Goal: Task Accomplishment & Management: Use online tool/utility

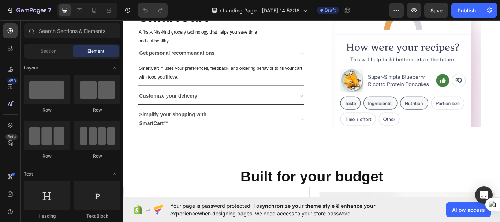
scroll to position [939, 0]
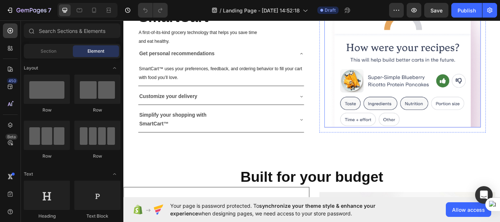
click at [366, 109] on img at bounding box center [448, 67] width 182 height 157
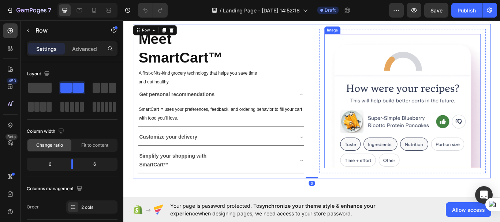
scroll to position [857, 0]
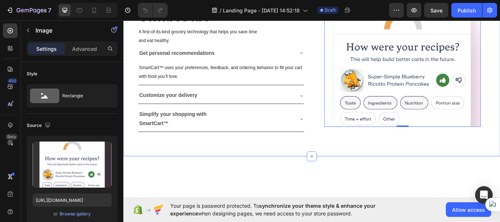
click at [346, 45] on div "Meet SmartCart™ Heading A first-of-its-kind grocery technology that helps you s…" at bounding box center [342, 66] width 439 height 225
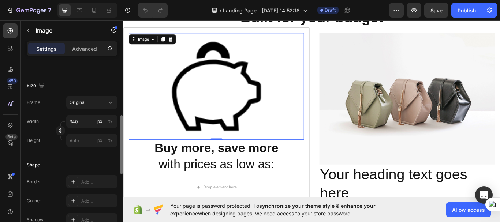
scroll to position [163, 0]
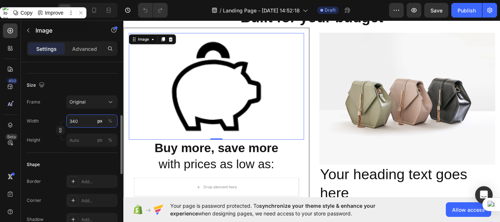
click at [77, 122] on input "340" at bounding box center [91, 120] width 51 height 13
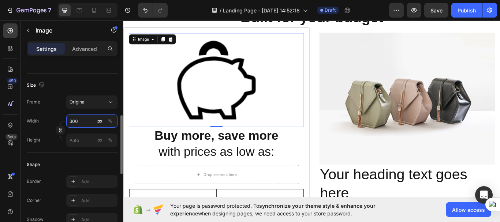
click at [77, 122] on input "300" at bounding box center [91, 120] width 51 height 13
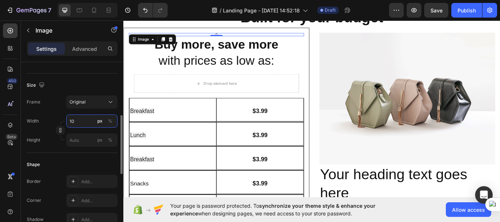
type input "100"
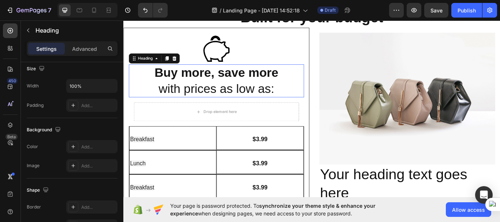
click at [317, 104] on h2 "Buy more, save more with prices as low as:" at bounding box center [231, 91] width 204 height 38
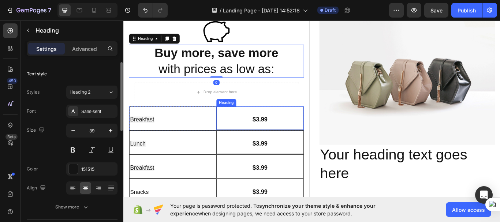
scroll to position [1149, 0]
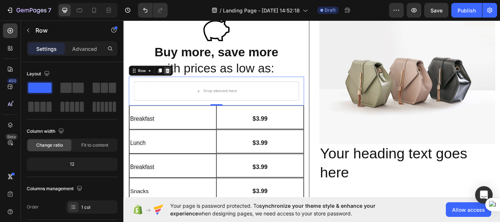
click at [174, 79] on icon at bounding box center [174, 79] width 5 height 5
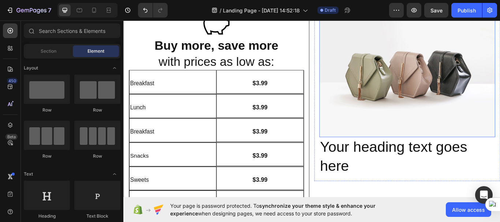
scroll to position [1156, 0]
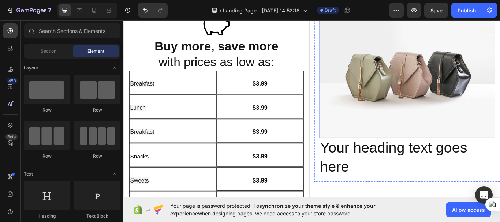
click at [462, 71] on img at bounding box center [453, 81] width 205 height 154
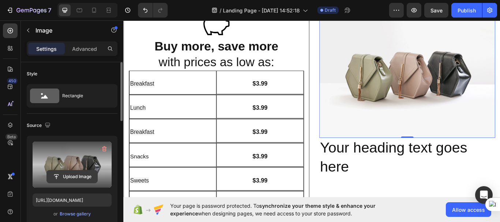
click at [79, 178] on input "file" at bounding box center [72, 176] width 50 height 12
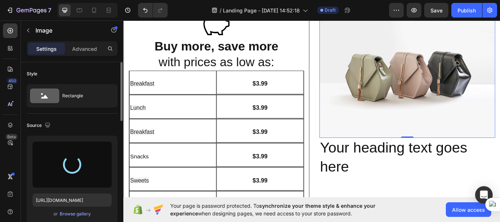
type input "https://cdn.shopify.com/s/files/1/0952/0408/1970/files/gempages_584976524973703…"
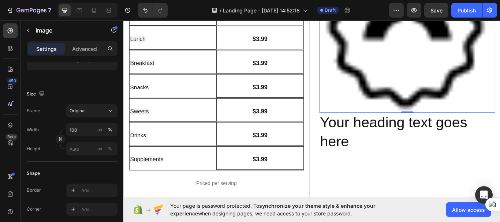
scroll to position [1239, 0]
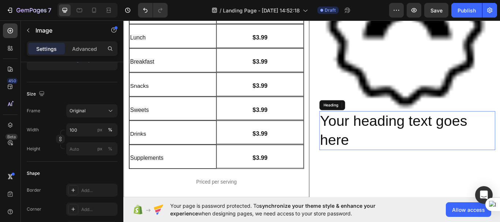
click at [388, 143] on h2 "Your heading text goes here" at bounding box center [453, 149] width 205 height 45
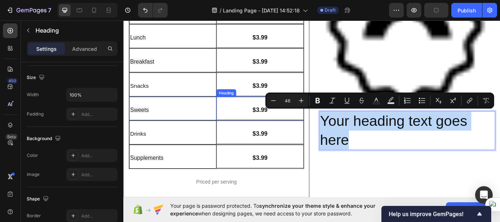
scroll to position [0, 0]
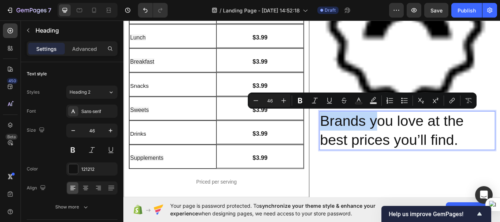
drag, startPoint x: 417, startPoint y: 135, endPoint x: 355, endPoint y: 138, distance: 62.6
click at [355, 138] on p "Brands you love at the best prices you’ll find." at bounding box center [453, 149] width 203 height 44
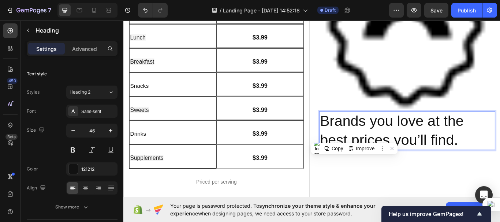
drag, startPoint x: 355, startPoint y: 138, endPoint x: 468, endPoint y: 141, distance: 113.8
click at [467, 141] on p "Brands you love at the best prices you’ll find." at bounding box center [453, 149] width 203 height 44
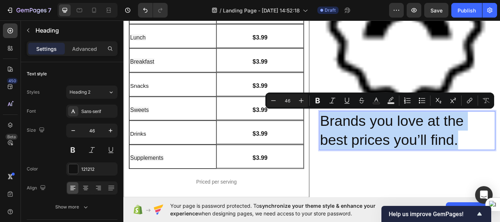
drag, startPoint x: 511, startPoint y: 159, endPoint x: 351, endPoint y: 137, distance: 161.7
click at [352, 137] on p "Brands you love at the best prices you’ll find." at bounding box center [453, 149] width 203 height 44
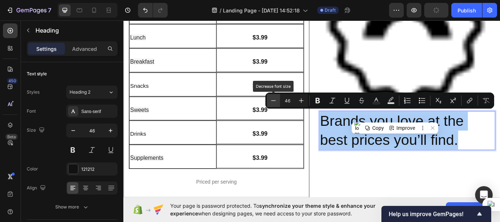
click at [272, 102] on icon "Editor contextual toolbar" at bounding box center [273, 100] width 7 height 7
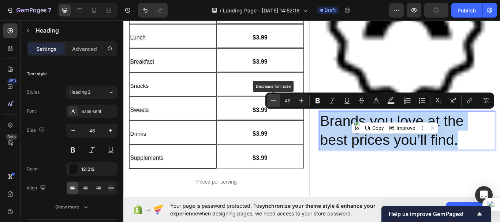
type input "45"
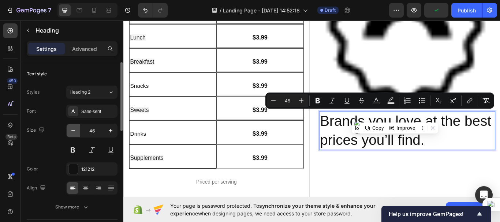
click at [72, 132] on icon "button" at bounding box center [72, 130] width 7 height 7
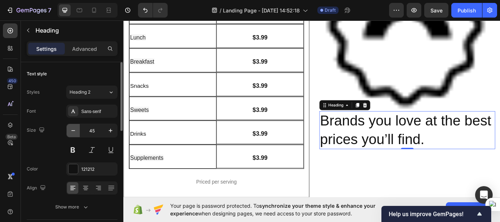
click at [72, 132] on icon "button" at bounding box center [72, 130] width 7 height 7
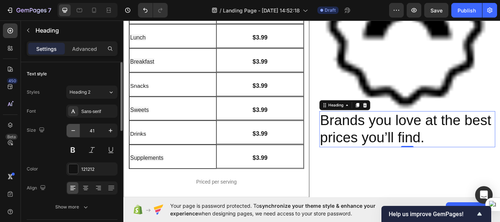
click at [72, 132] on icon "button" at bounding box center [72, 130] width 7 height 7
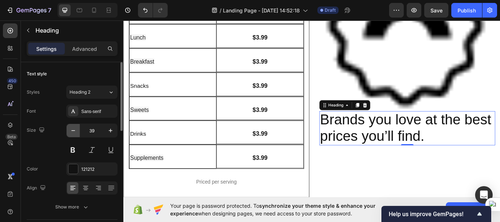
click at [72, 132] on icon "button" at bounding box center [72, 130] width 7 height 7
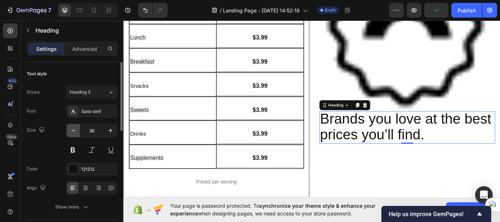
click at [72, 132] on icon "button" at bounding box center [72, 130] width 7 height 7
click at [94, 132] on input "35" at bounding box center [92, 130] width 24 height 13
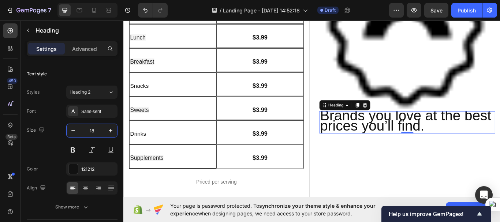
type input "18"
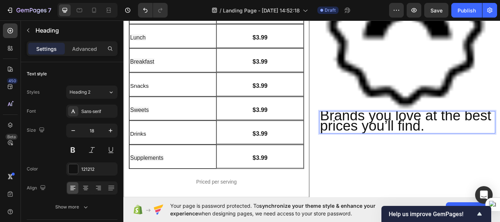
click at [457, 136] on span "Brands you love at the best prices you’ll find." at bounding box center [451, 137] width 199 height 31
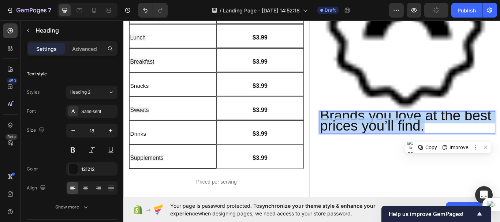
click at [457, 136] on span "Brands you love at the best prices you’ll find." at bounding box center [451, 137] width 199 height 31
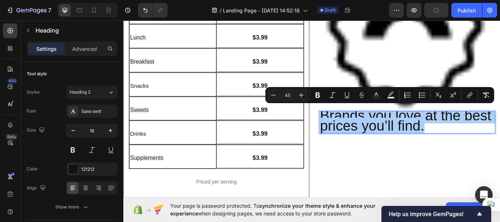
click at [289, 95] on input "45" at bounding box center [287, 95] width 15 height 9
type input "18"
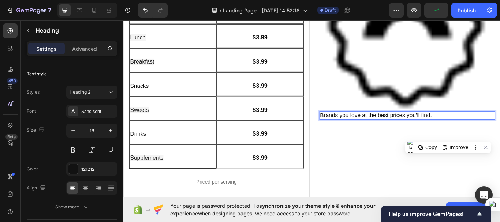
click at [424, 130] on span "Brands you love at the best prices you’ll find." at bounding box center [417, 131] width 130 height 7
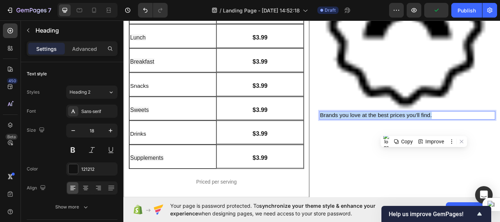
click at [424, 130] on span "Brands you love at the best prices you’ll find." at bounding box center [417, 131] width 130 height 7
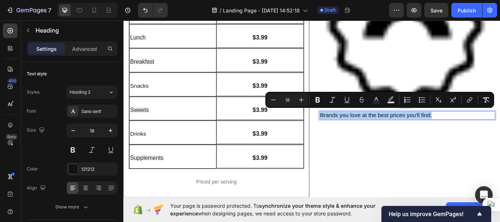
click at [293, 99] on input "18" at bounding box center [287, 99] width 15 height 9
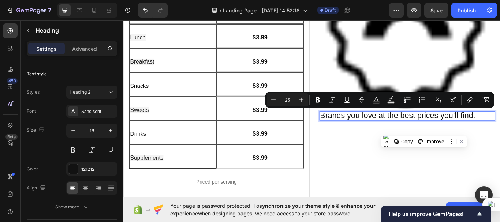
click at [293, 99] on input "25" at bounding box center [287, 99] width 15 height 9
type input "30"
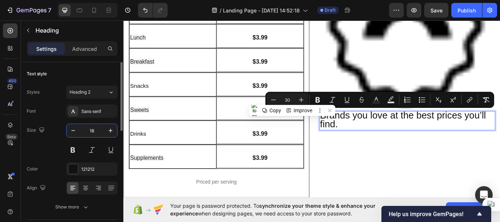
click at [97, 132] on input "18" at bounding box center [92, 130] width 24 height 13
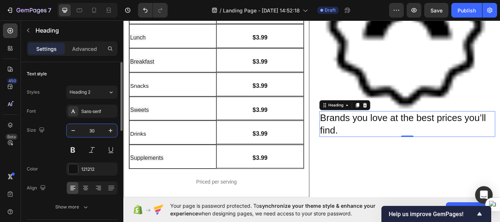
type input "30"
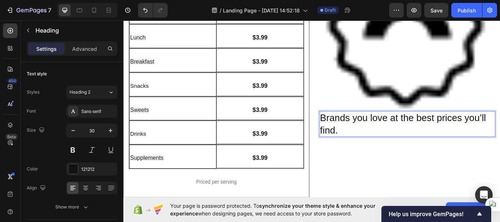
click at [461, 131] on span "Brands you love at the best prices you’ll find." at bounding box center [448, 141] width 193 height 26
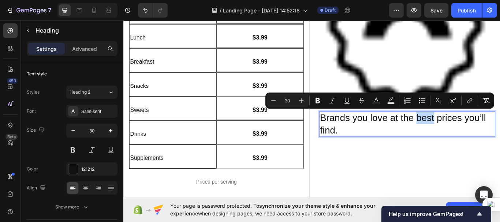
click at [461, 131] on span "Brands you love at the best prices you’ll find." at bounding box center [448, 141] width 193 height 26
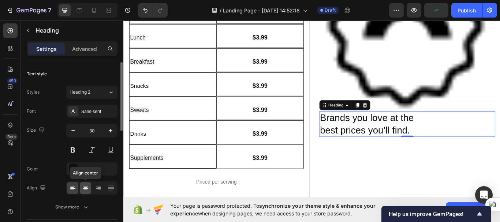
click at [83, 187] on icon at bounding box center [85, 187] width 7 height 7
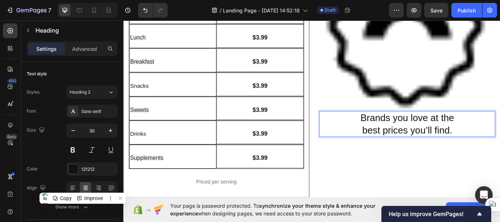
click at [419, 135] on span "Brands you love at the" at bounding box center [453, 134] width 109 height 12
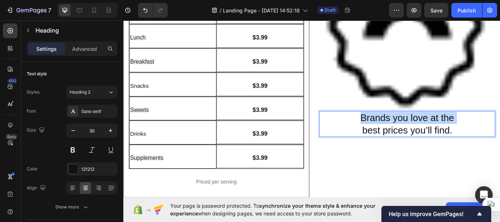
click at [419, 135] on span "Brands you love at the" at bounding box center [453, 134] width 109 height 12
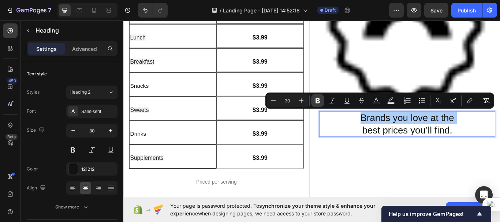
click at [319, 103] on icon "Editor contextual toolbar" at bounding box center [317, 100] width 7 height 7
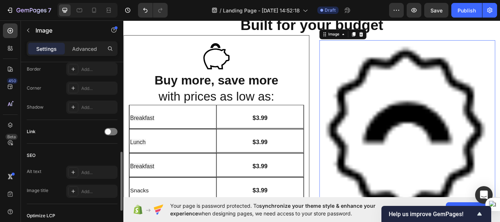
scroll to position [275, 0]
click at [432, 123] on img at bounding box center [453, 146] width 205 height 205
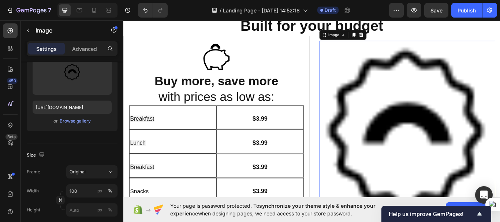
scroll to position [1115, 0]
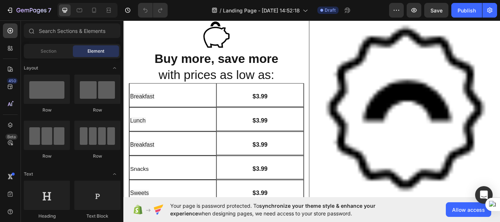
scroll to position [1141, 0]
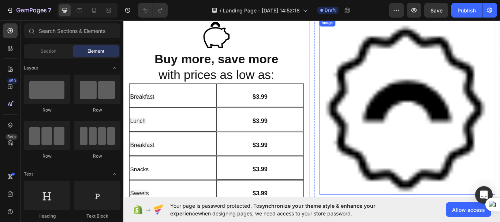
click at [411, 100] on img at bounding box center [453, 121] width 205 height 205
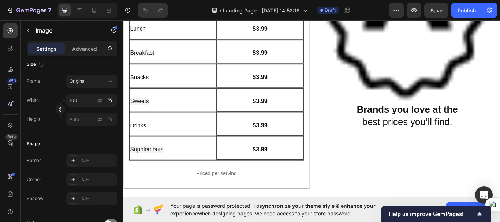
scroll to position [1249, 0]
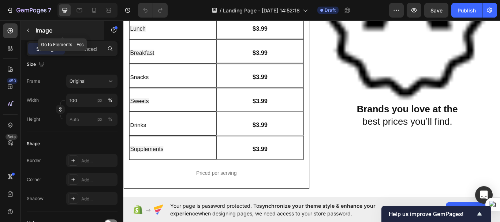
click at [26, 31] on icon "button" at bounding box center [28, 30] width 6 height 6
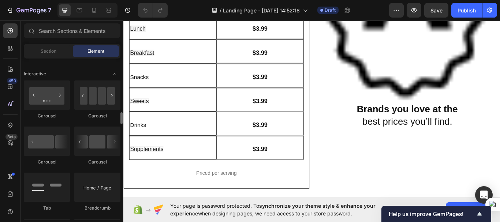
scroll to position [726, 0]
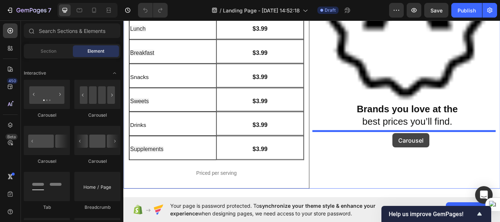
drag, startPoint x: 218, startPoint y: 116, endPoint x: 437, endPoint y: 152, distance: 221.7
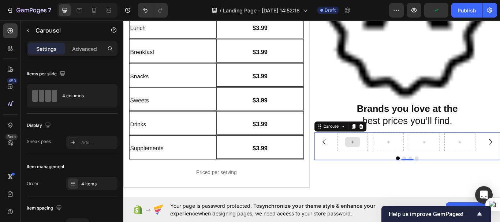
scroll to position [1250, 0]
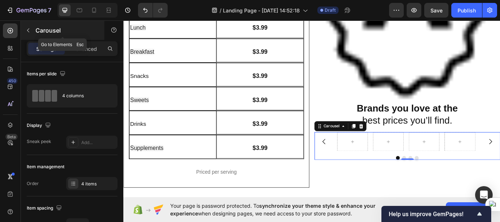
click at [26, 28] on icon "button" at bounding box center [28, 30] width 6 height 6
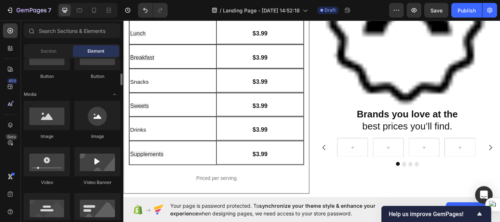
scroll to position [200, 0]
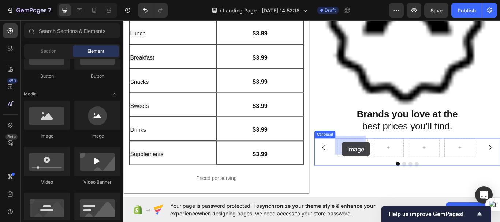
drag, startPoint x: 171, startPoint y: 143, endPoint x: 377, endPoint y: 162, distance: 207.2
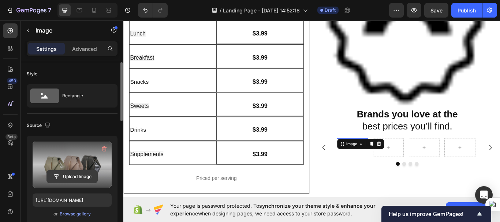
click at [74, 178] on input "file" at bounding box center [72, 176] width 50 height 12
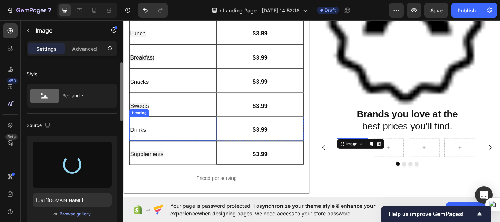
type input "[URL][DOMAIN_NAME]"
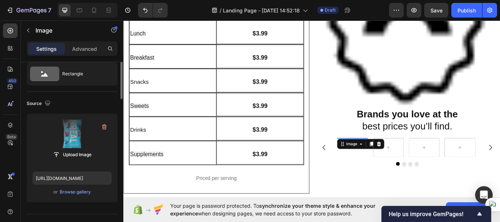
scroll to position [0, 0]
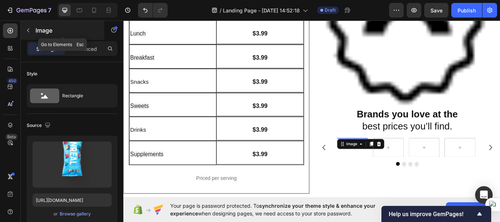
click at [30, 32] on icon "button" at bounding box center [28, 30] width 6 height 6
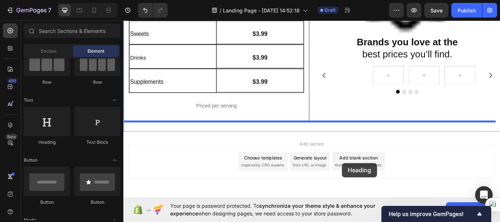
scroll to position [1345, 0]
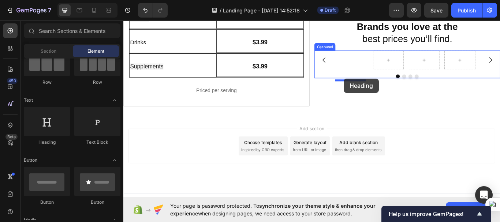
drag, startPoint x: 172, startPoint y: 143, endPoint x: 380, endPoint y: 88, distance: 215.5
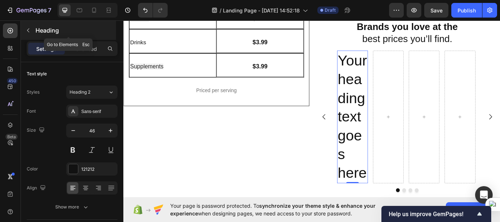
click at [28, 32] on icon "button" at bounding box center [28, 30] width 6 height 6
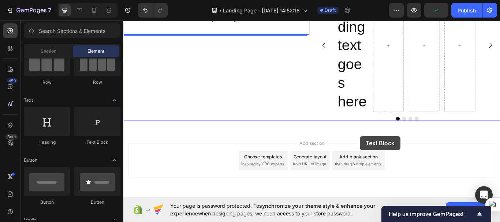
scroll to position [1464, 0]
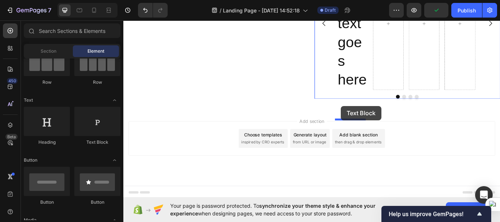
drag, startPoint x: 216, startPoint y: 144, endPoint x: 377, endPoint y: 120, distance: 162.3
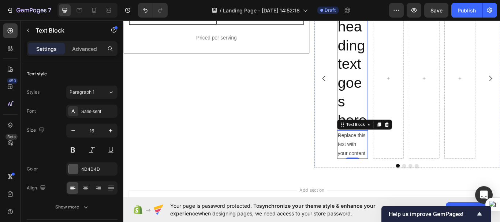
scroll to position [1406, 0]
click at [382, 90] on h2 "Your heading text goes here" at bounding box center [390, 72] width 36 height 155
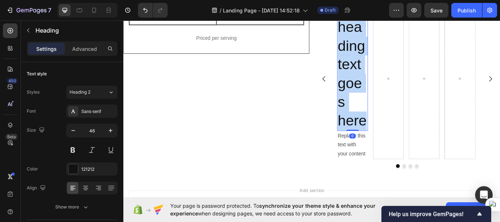
click at [382, 90] on p "Your heading text goes here" at bounding box center [390, 72] width 34 height 153
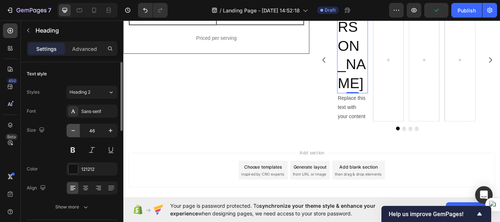
click at [75, 131] on icon "button" at bounding box center [72, 130] width 7 height 7
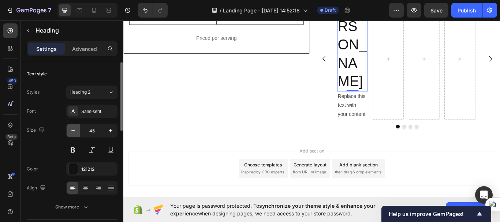
click at [75, 131] on icon "button" at bounding box center [72, 130] width 7 height 7
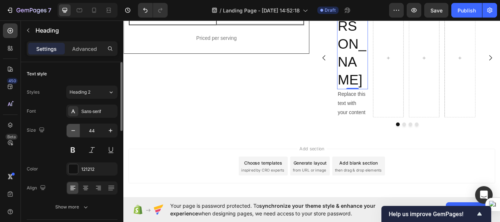
click at [75, 131] on icon "button" at bounding box center [72, 130] width 7 height 7
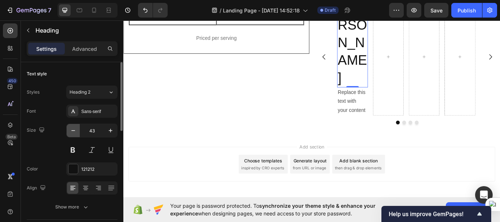
click at [75, 131] on icon "button" at bounding box center [72, 130] width 7 height 7
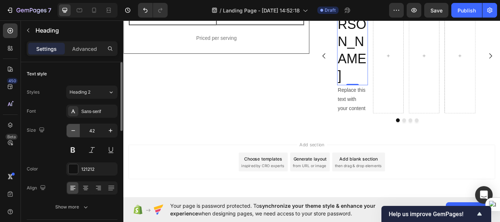
click at [75, 131] on icon "button" at bounding box center [72, 130] width 7 height 7
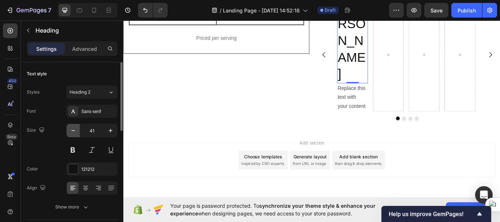
click at [75, 131] on icon "button" at bounding box center [72, 130] width 7 height 7
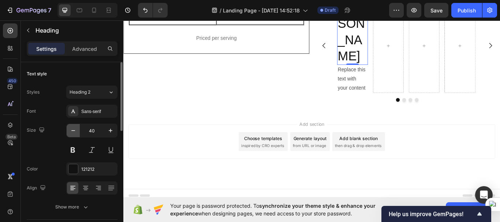
click at [75, 131] on icon "button" at bounding box center [72, 130] width 7 height 7
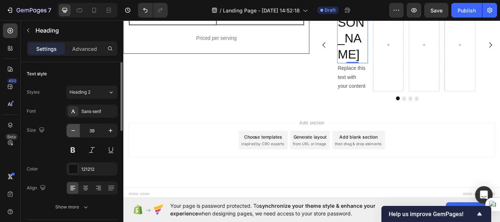
click at [75, 131] on icon "button" at bounding box center [72, 130] width 7 height 7
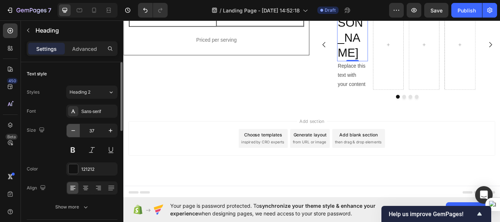
click at [75, 131] on icon "button" at bounding box center [72, 130] width 7 height 7
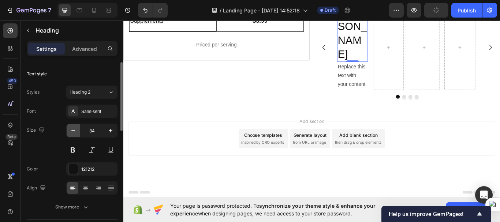
click at [75, 131] on icon "button" at bounding box center [72, 130] width 7 height 7
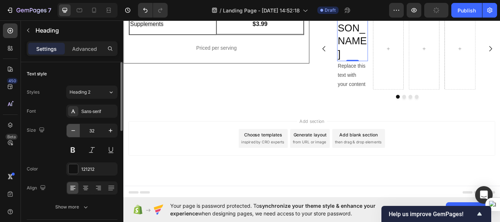
scroll to position [1399, 0]
click at [75, 131] on icon "button" at bounding box center [72, 130] width 7 height 7
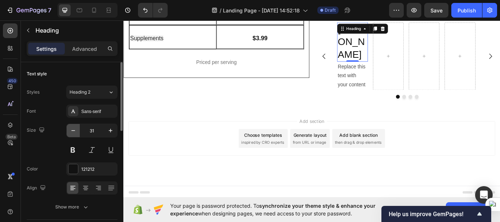
click at [75, 131] on icon "button" at bounding box center [72, 130] width 7 height 7
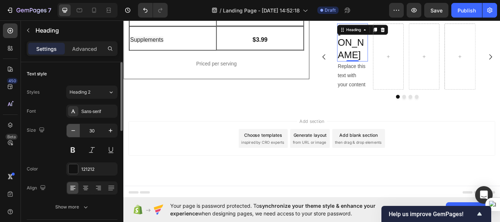
scroll to position [1397, 0]
click at [75, 131] on icon "button" at bounding box center [72, 130] width 7 height 7
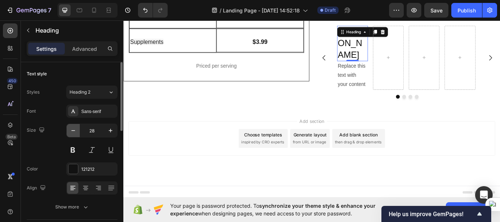
click at [75, 131] on icon "button" at bounding box center [72, 130] width 7 height 7
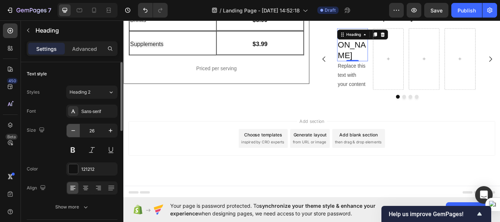
scroll to position [1393, 0]
click at [75, 131] on icon "button" at bounding box center [72, 130] width 7 height 7
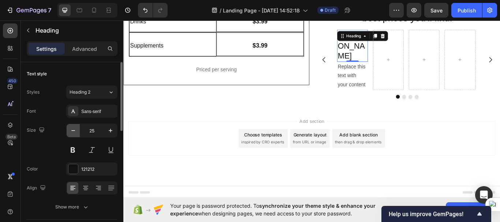
scroll to position [1392, 0]
click at [75, 131] on icon "button" at bounding box center [72, 130] width 7 height 7
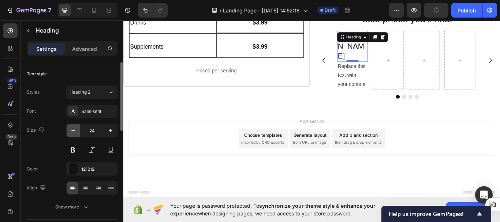
click at [75, 131] on icon "button" at bounding box center [72, 130] width 7 height 7
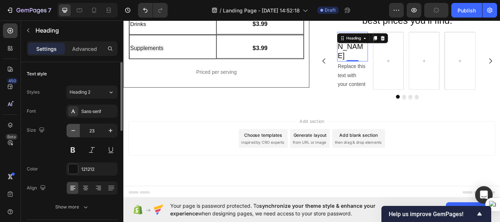
click at [75, 131] on icon "button" at bounding box center [72, 130] width 7 height 7
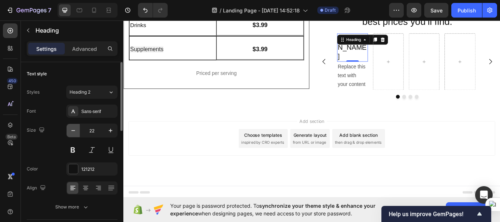
click at [75, 131] on icon "button" at bounding box center [72, 130] width 7 height 7
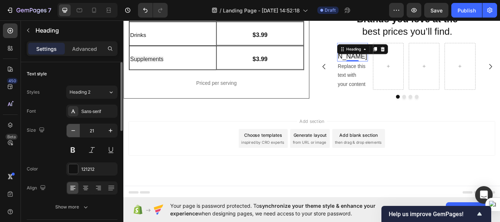
scroll to position [1389, 0]
click at [75, 131] on icon "button" at bounding box center [72, 130] width 7 height 7
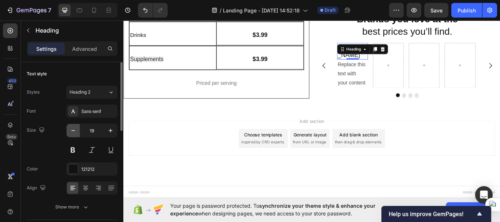
click at [75, 131] on icon "button" at bounding box center [72, 130] width 7 height 7
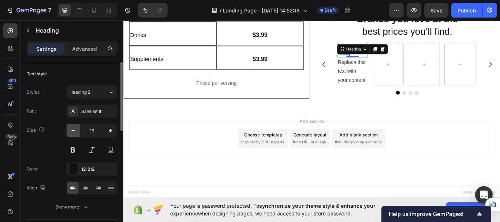
type input "15"
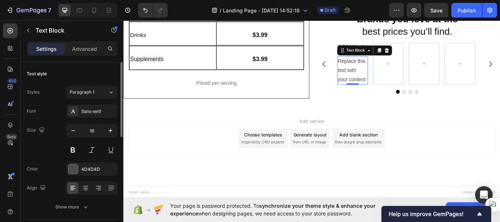
click at [381, 80] on div "Replace this text with your content" at bounding box center [390, 79] width 36 height 33
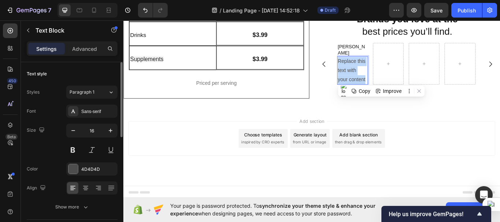
click at [381, 80] on p "Replace this text with your content" at bounding box center [390, 79] width 34 height 31
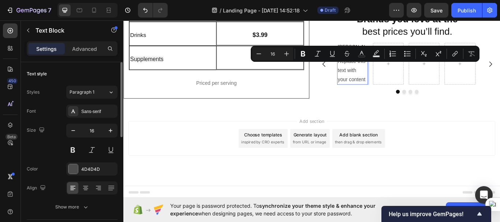
scroll to position [1365, 0]
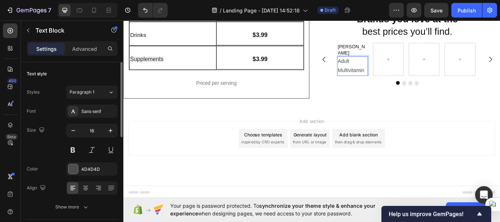
click at [391, 85] on p "Adult Multivitamin" at bounding box center [390, 74] width 34 height 21
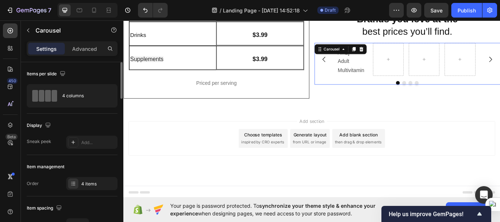
click at [410, 96] on div "Image Mary Ruth's Heading Adult Multivitamin Text Block Carousel 0" at bounding box center [454, 71] width 216 height 49
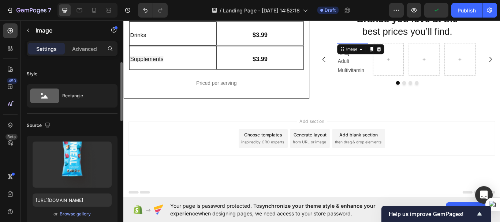
scroll to position [1354, 0]
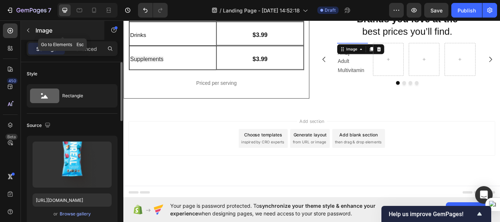
click at [27, 27] on button "button" at bounding box center [28, 31] width 12 height 12
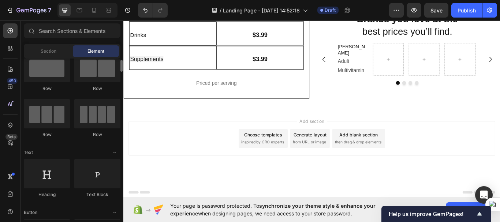
scroll to position [0, 0]
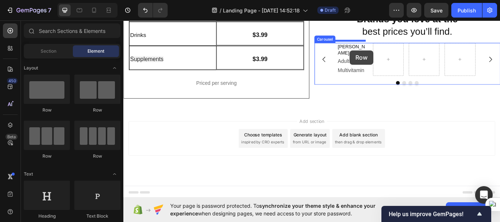
drag, startPoint x: 174, startPoint y: 107, endPoint x: 387, endPoint y: 56, distance: 219.3
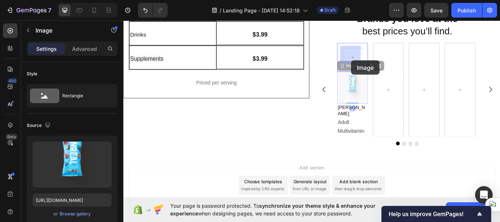
drag, startPoint x: 391, startPoint y: 106, endPoint x: 388, endPoint y: 67, distance: 39.2
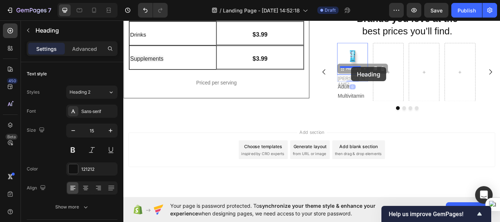
drag, startPoint x: 399, startPoint y: 86, endPoint x: 388, endPoint y: 75, distance: 15.3
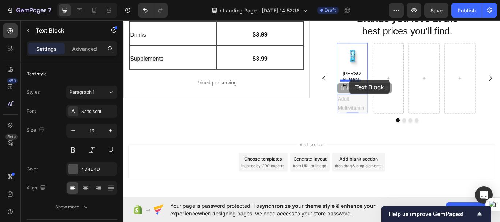
drag, startPoint x: 387, startPoint y: 107, endPoint x: 387, endPoint y: 90, distance: 16.8
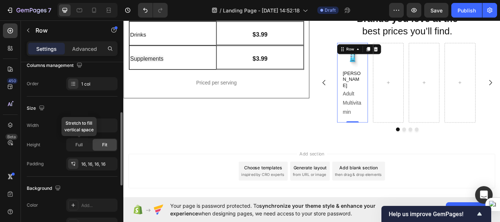
scroll to position [123, 0]
click at [80, 150] on div "Full" at bounding box center [79, 145] width 24 height 12
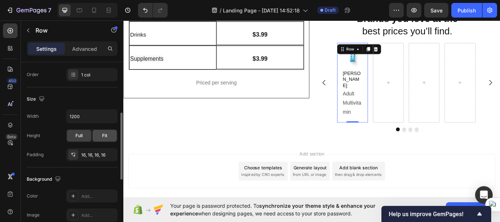
scroll to position [136, 0]
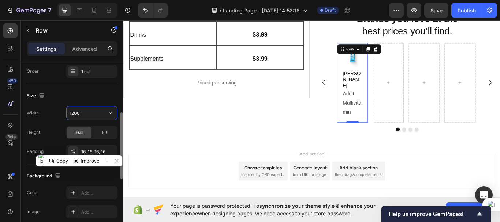
click at [85, 116] on input "1200" at bounding box center [92, 112] width 50 height 13
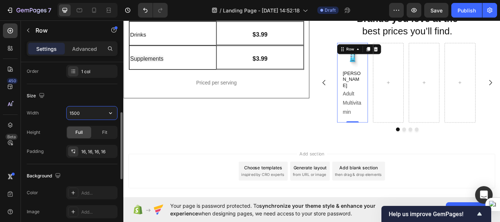
click at [85, 116] on input "1500" at bounding box center [92, 112] width 50 height 13
type input "2000"
click at [404, 120] on div "Image Mary Ruth's Heading Adult Multivitamin Text Block Row 0" at bounding box center [390, 93] width 36 height 93
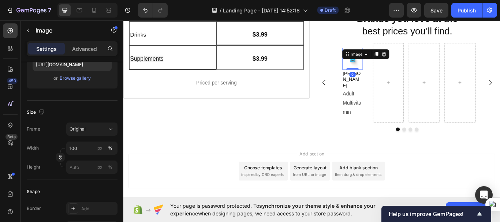
scroll to position [0, 0]
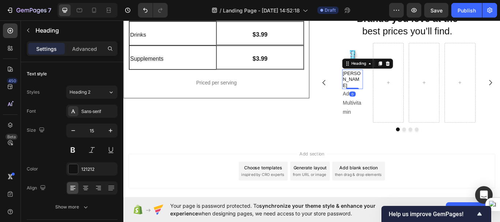
click at [387, 85] on h2 "[PERSON_NAME]" at bounding box center [390, 89] width 24 height 23
click at [387, 85] on p "[PERSON_NAME]" at bounding box center [389, 90] width 23 height 22
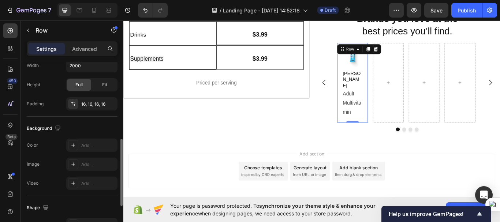
scroll to position [191, 0]
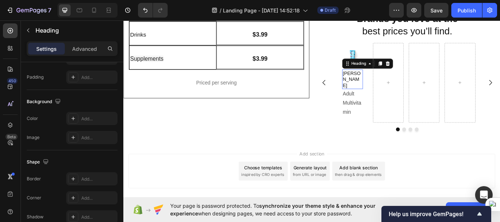
click at [386, 81] on p "[PERSON_NAME]" at bounding box center [389, 90] width 23 height 22
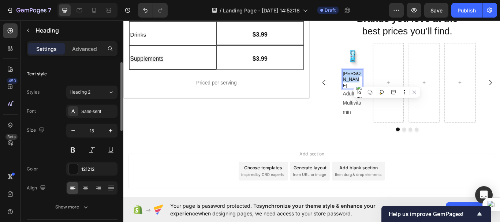
click at [386, 81] on p "[PERSON_NAME]" at bounding box center [389, 90] width 23 height 22
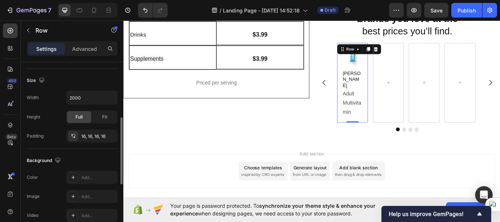
scroll to position [151, 0]
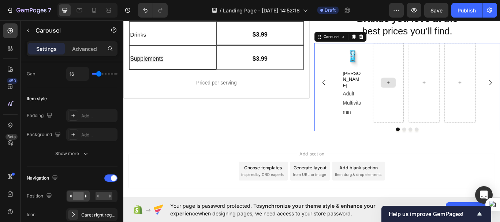
click at [417, 126] on div at bounding box center [432, 93] width 36 height 93
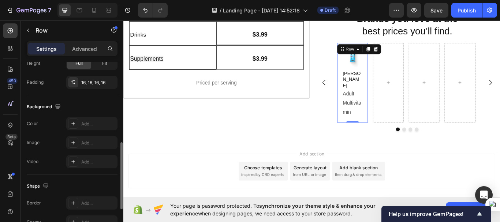
scroll to position [208, 0]
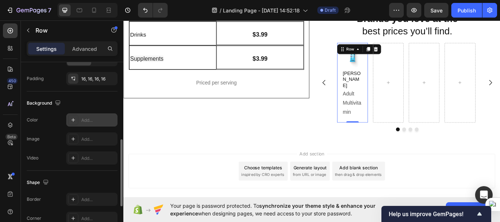
click at [74, 122] on icon at bounding box center [73, 120] width 6 height 6
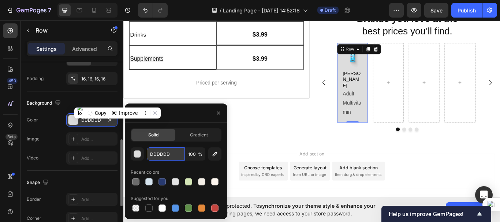
click at [162, 155] on input "DDDDDD" at bounding box center [166, 153] width 38 height 13
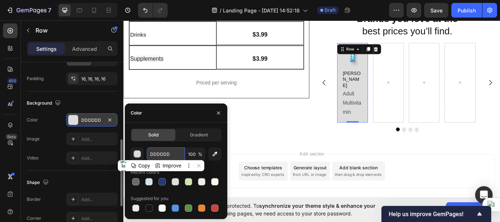
click at [162, 155] on input "DDDDDD" at bounding box center [166, 153] width 38 height 13
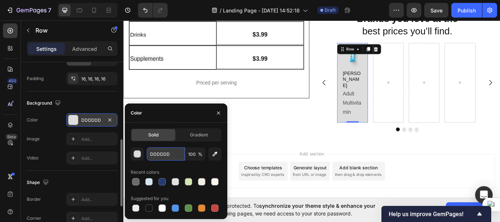
click at [162, 155] on input "DDDDDD" at bounding box center [166, 153] width 38 height 13
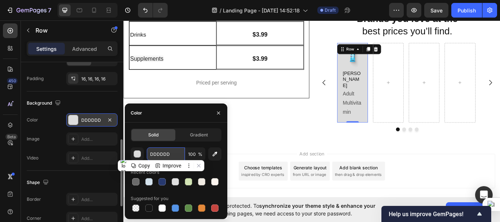
click at [162, 155] on input "DDDDDD" at bounding box center [166, 153] width 38 height 13
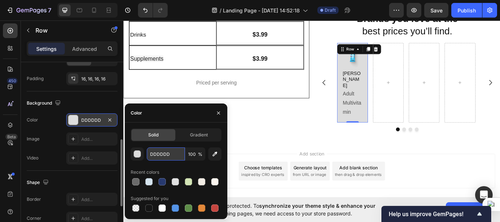
paste input "8DB3CE"
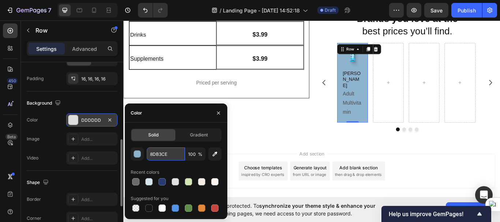
type input "8DB3CE"
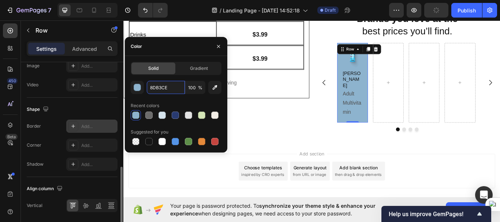
scroll to position [282, 0]
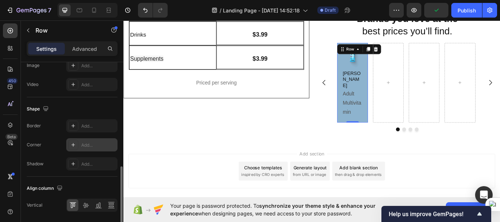
click at [83, 145] on div "Add..." at bounding box center [98, 145] width 34 height 7
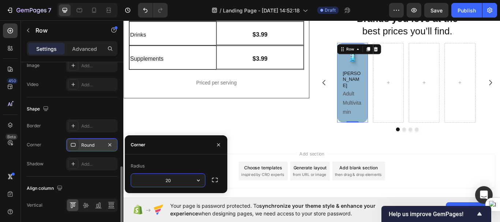
type input "20"
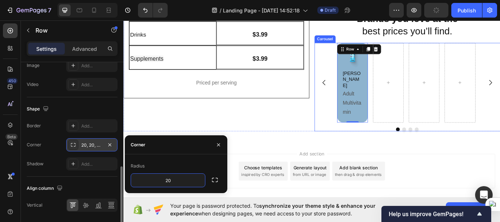
click at [355, 89] on icon "Carousel Back Arrow" at bounding box center [357, 93] width 9 height 9
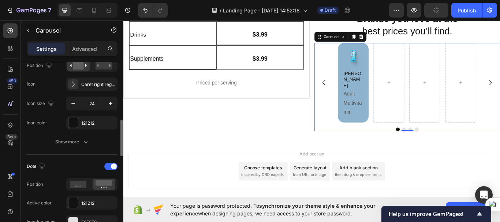
scroll to position [0, 0]
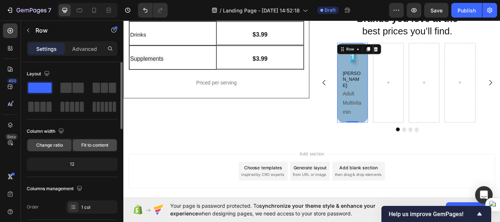
click at [91, 142] on span "Fit to content" at bounding box center [94, 145] width 27 height 7
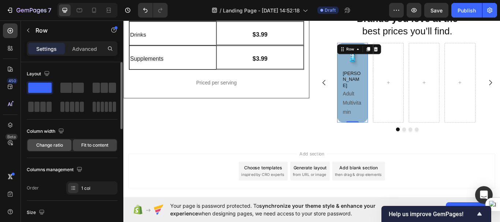
click at [51, 146] on span "Change ratio" at bounding box center [49, 145] width 27 height 7
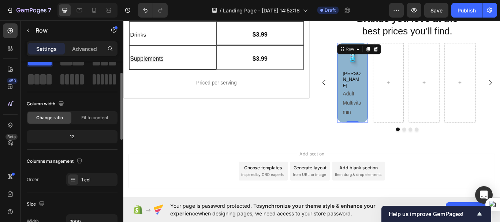
scroll to position [28, 0]
click at [75, 137] on div "12" at bounding box center [72, 136] width 88 height 10
click at [74, 136] on div "12" at bounding box center [72, 136] width 88 height 10
click at [72, 135] on div "12" at bounding box center [72, 136] width 88 height 10
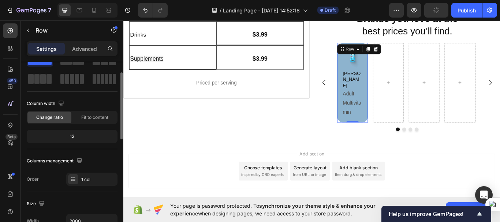
click at [72, 135] on div "12" at bounding box center [72, 136] width 88 height 10
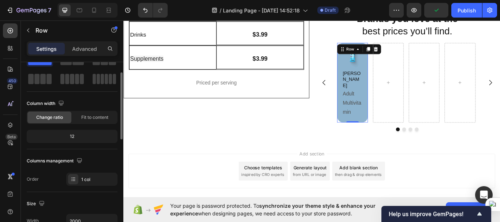
click at [72, 135] on div "12" at bounding box center [72, 136] width 88 height 10
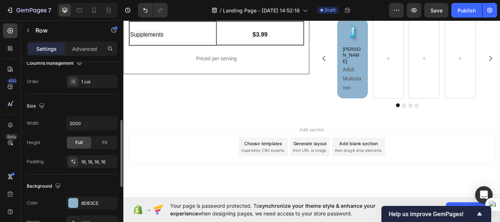
scroll to position [135, 0]
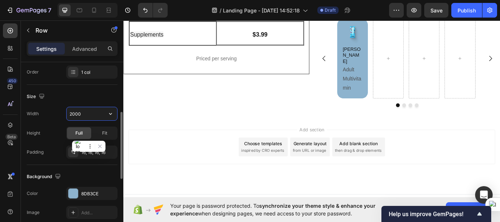
click at [82, 118] on input "2000" at bounding box center [92, 113] width 50 height 13
type input "1200"
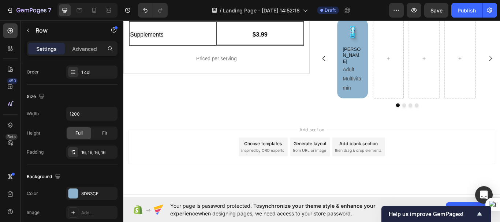
click at [372, 94] on div "Image Mary Ruth's Heading Adult Multivitamin Text Block Row" at bounding box center [390, 65] width 36 height 93
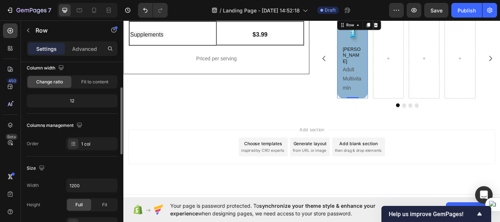
scroll to position [63, 0]
click at [73, 102] on div "12" at bounding box center [72, 102] width 88 height 10
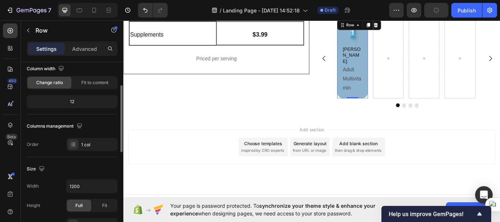
click at [73, 102] on div "12" at bounding box center [72, 102] width 88 height 10
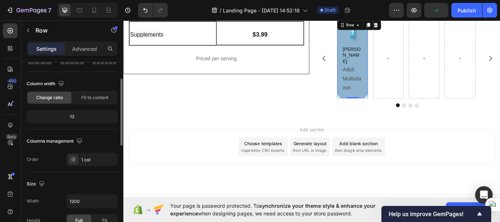
scroll to position [46, 0]
click at [72, 116] on div "12" at bounding box center [72, 118] width 88 height 10
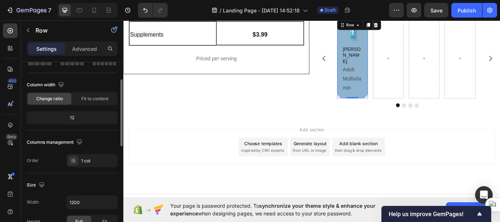
click at [72, 116] on div "12" at bounding box center [72, 118] width 88 height 10
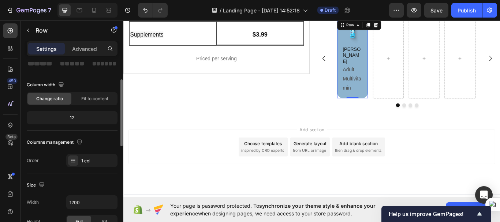
click at [72, 116] on div "12" at bounding box center [72, 118] width 88 height 10
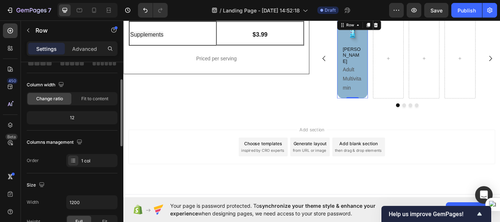
click at [72, 116] on div "12" at bounding box center [72, 118] width 88 height 10
click at [90, 100] on span "Fit to content" at bounding box center [94, 98] width 27 height 7
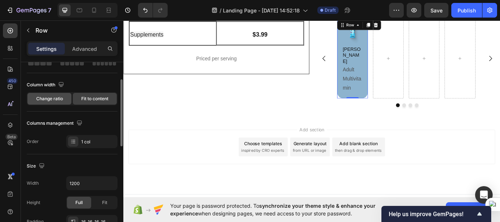
click at [60, 101] on span "Change ratio" at bounding box center [49, 98] width 27 height 7
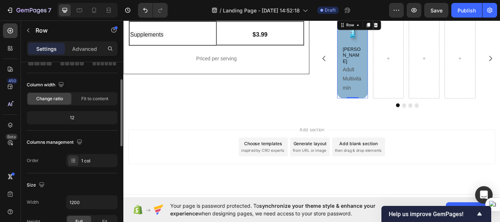
click at [74, 116] on div "12" at bounding box center [72, 118] width 88 height 10
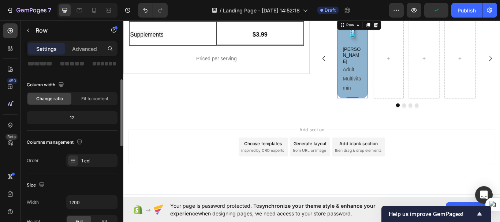
click at [74, 116] on div "12" at bounding box center [72, 118] width 88 height 10
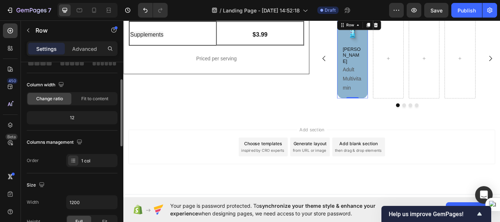
click at [74, 117] on div "12" at bounding box center [72, 118] width 88 height 10
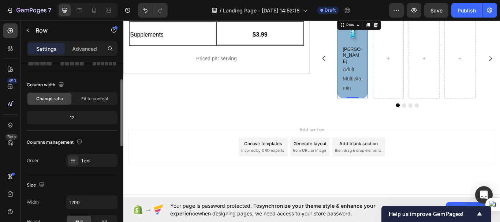
click at [74, 117] on div "12" at bounding box center [72, 118] width 88 height 10
click at [102, 96] on span "Fit to content" at bounding box center [94, 98] width 27 height 7
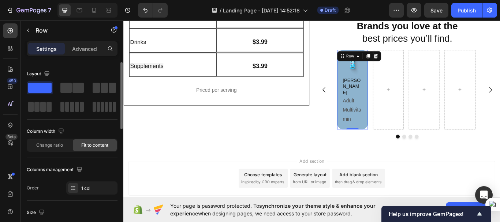
scroll to position [1382, 0]
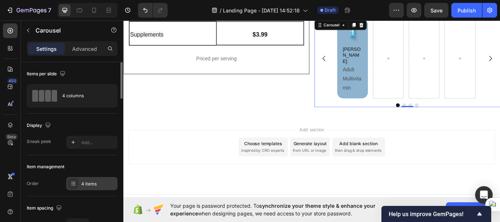
click at [73, 182] on icon at bounding box center [73, 182] width 3 height 0
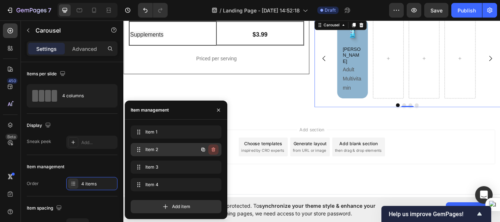
click at [212, 151] on icon "button" at bounding box center [213, 150] width 6 height 6
click at [210, 150] on div "Delete" at bounding box center [208, 149] width 14 height 7
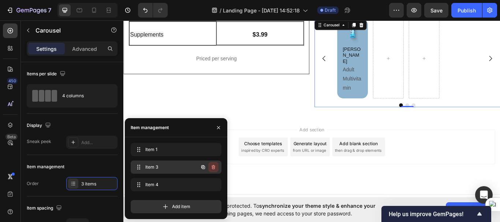
click at [214, 167] on icon "button" at bounding box center [213, 167] width 4 height 4
click at [206, 167] on div "Delete" at bounding box center [208, 167] width 14 height 7
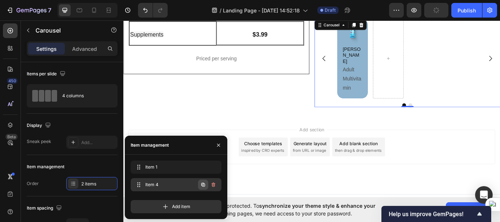
click at [201, 185] on icon "button" at bounding box center [203, 185] width 4 height 4
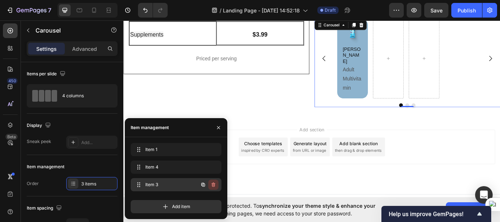
click at [212, 185] on icon "button" at bounding box center [213, 185] width 6 height 6
click at [212, 185] on div "Delete" at bounding box center [208, 184] width 14 height 7
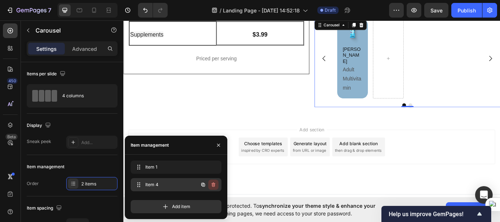
click at [214, 184] on icon "button" at bounding box center [213, 184] width 4 height 4
click at [209, 184] on div "Delete" at bounding box center [208, 184] width 14 height 7
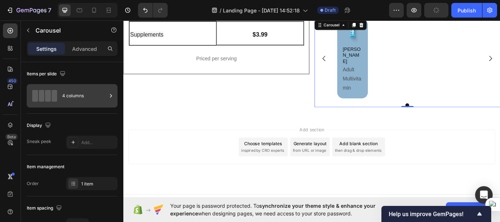
click at [89, 98] on div "4 columns" at bounding box center [84, 95] width 45 height 17
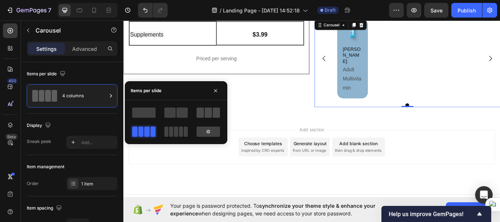
click at [210, 115] on span at bounding box center [207, 113] width 7 height 10
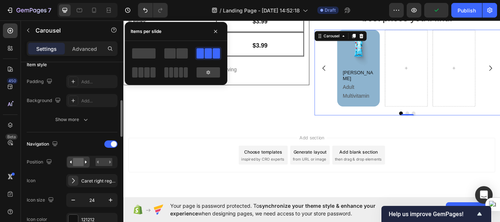
scroll to position [186, 0]
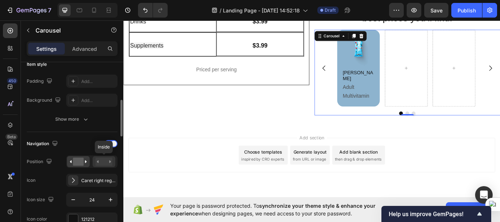
click at [106, 158] on rect at bounding box center [103, 162] width 17 height 8
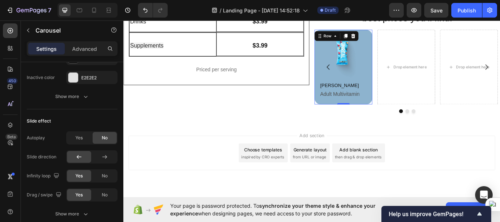
scroll to position [0, 0]
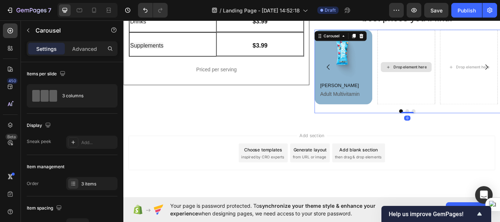
click at [419, 106] on div "Drop element here" at bounding box center [452, 74] width 67 height 87
click at [81, 185] on div "3 items" at bounding box center [91, 183] width 51 height 13
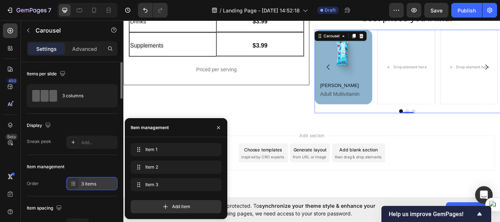
click at [84, 182] on div "3 items" at bounding box center [98, 184] width 34 height 7
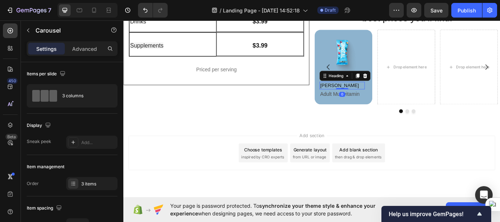
click at [377, 95] on h2 "[PERSON_NAME]" at bounding box center [377, 96] width 53 height 9
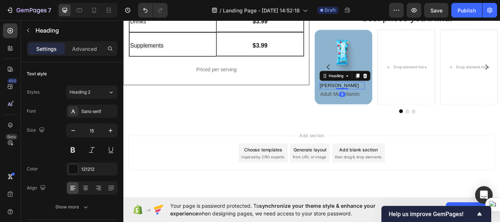
click at [377, 95] on h2 "[PERSON_NAME]" at bounding box center [377, 96] width 53 height 9
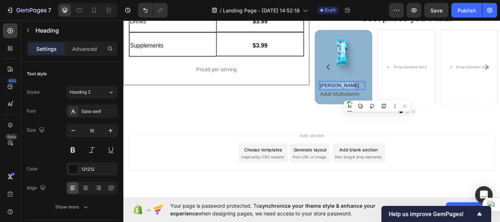
click at [377, 95] on p "[PERSON_NAME]" at bounding box center [377, 96] width 51 height 7
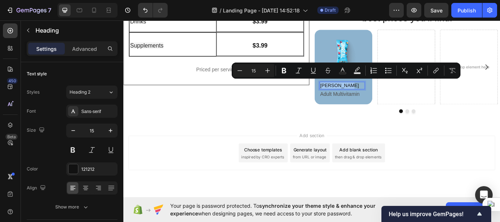
click at [377, 95] on p "[PERSON_NAME]" at bounding box center [377, 96] width 51 height 7
click at [283, 72] on icon "Editor contextual toolbar" at bounding box center [283, 70] width 7 height 7
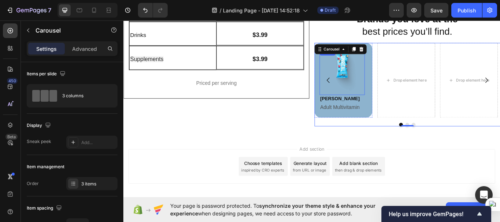
scroll to position [1353, 0]
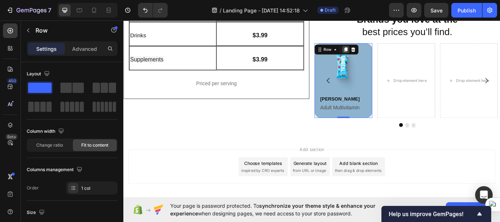
click at [380, 52] on icon at bounding box center [382, 54] width 4 height 5
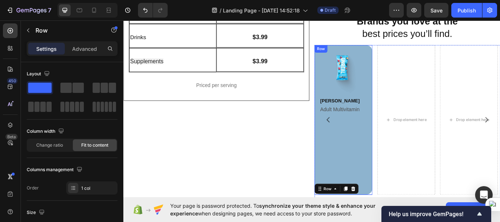
scroll to position [1351, 0]
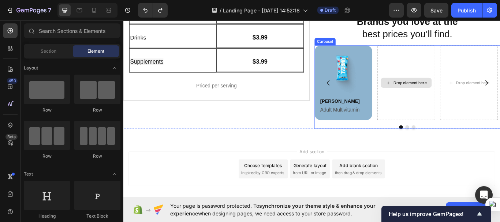
click at [453, 64] on div "Drop element here" at bounding box center [452, 93] width 67 height 87
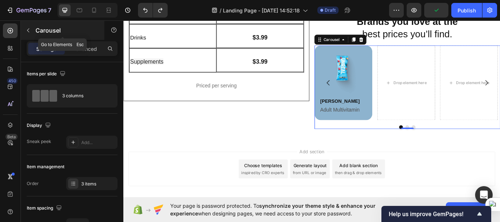
click at [29, 29] on icon "button" at bounding box center [28, 31] width 2 height 4
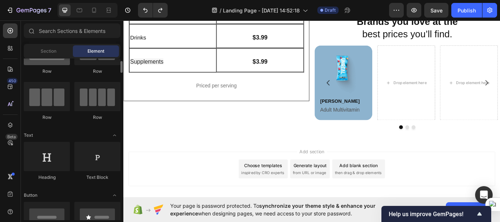
scroll to position [0, 0]
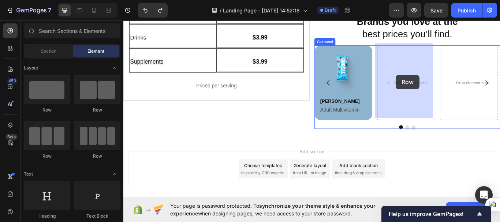
drag, startPoint x: 169, startPoint y: 113, endPoint x: 441, endPoint y: 84, distance: 272.8
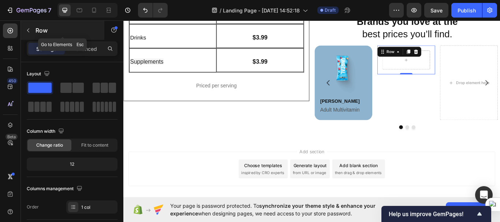
click at [29, 31] on icon "button" at bounding box center [28, 31] width 2 height 4
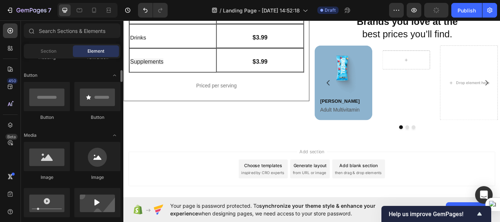
scroll to position [159, 0]
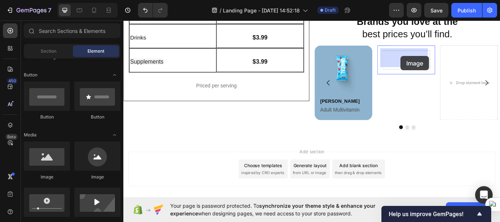
drag, startPoint x: 170, startPoint y: 182, endPoint x: 446, endPoint y: 62, distance: 300.7
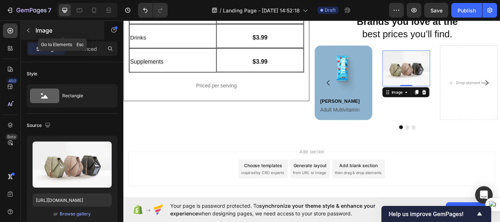
click at [29, 29] on icon "button" at bounding box center [28, 31] width 2 height 4
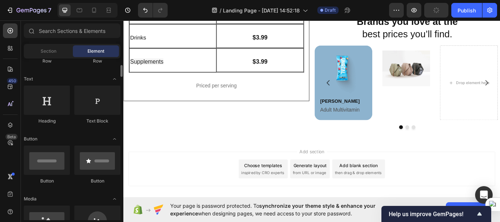
scroll to position [95, 0]
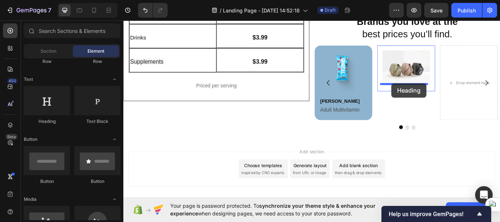
drag, startPoint x: 171, startPoint y: 119, endPoint x: 436, endPoint y: 94, distance: 266.0
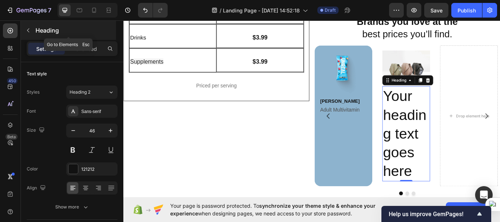
click at [27, 33] on icon "button" at bounding box center [28, 30] width 6 height 6
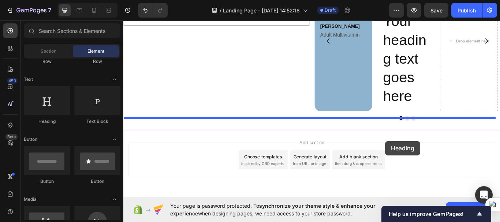
scroll to position [1461, 0]
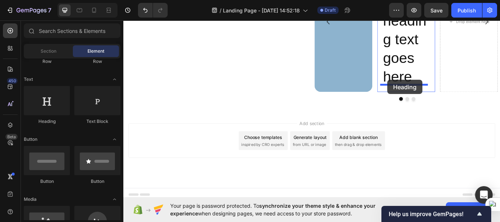
drag, startPoint x: 176, startPoint y: 131, endPoint x: 431, endPoint y: 90, distance: 258.1
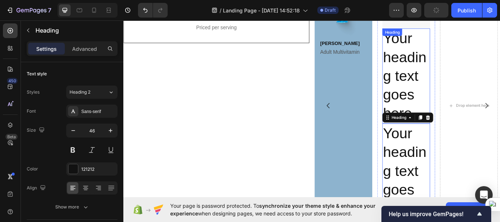
scroll to position [1418, 0]
click at [440, 69] on h2 "Your heading text goes here" at bounding box center [453, 85] width 56 height 111
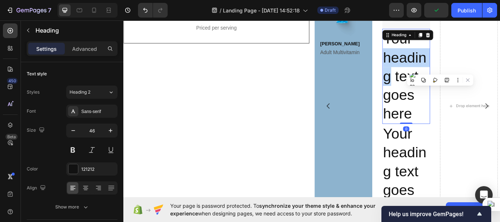
click at [440, 69] on h2 "Your heading text goes here" at bounding box center [453, 85] width 56 height 111
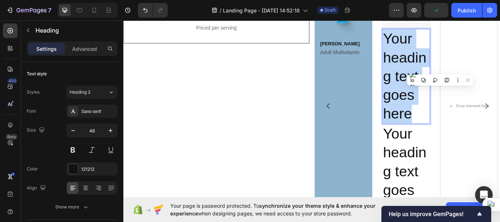
click at [440, 69] on p "Your heading text goes here" at bounding box center [452, 85] width 54 height 109
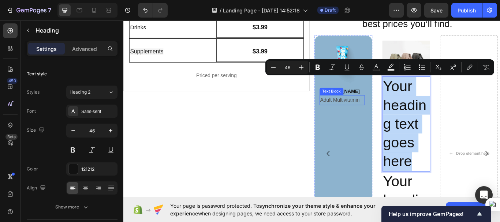
scroll to position [1361, 0]
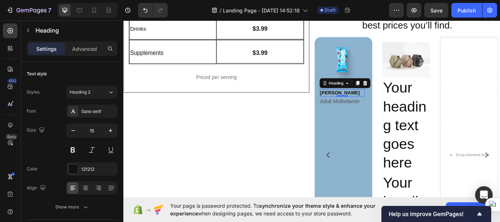
click at [374, 102] on strong "[PERSON_NAME]" at bounding box center [375, 105] width 46 height 6
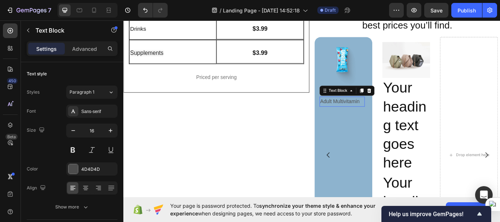
click at [373, 111] on p "Adult Multivitamin" at bounding box center [377, 115] width 51 height 11
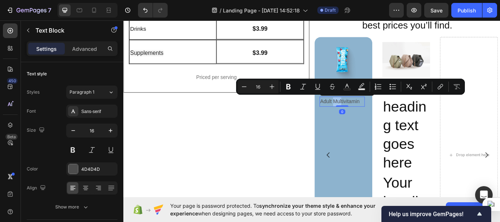
click at [373, 111] on p "Adult Multivitamin" at bounding box center [377, 115] width 51 height 11
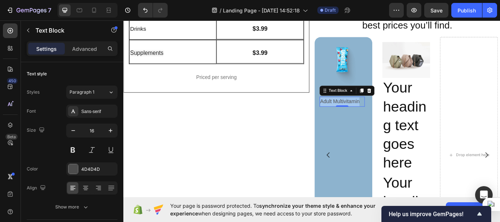
click at [373, 111] on p "Adult Multivitamin" at bounding box center [377, 115] width 51 height 11
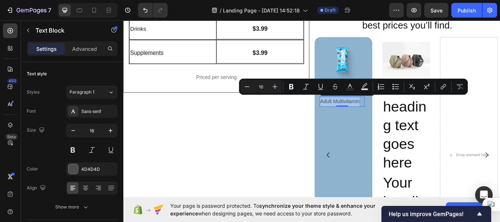
click at [373, 111] on p "Adult Multivitamin" at bounding box center [377, 115] width 51 height 11
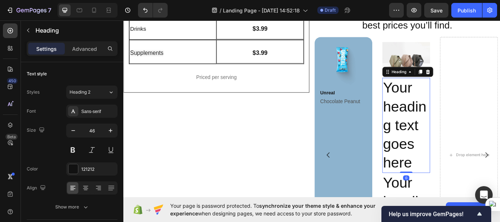
click at [453, 127] on p "Your heading text goes here" at bounding box center [452, 142] width 54 height 109
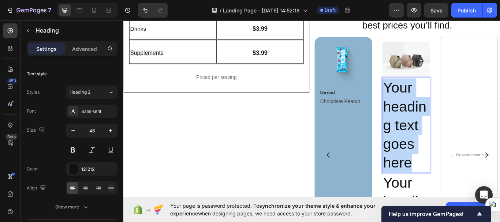
click at [453, 127] on p "Your heading text goes here" at bounding box center [452, 142] width 54 height 109
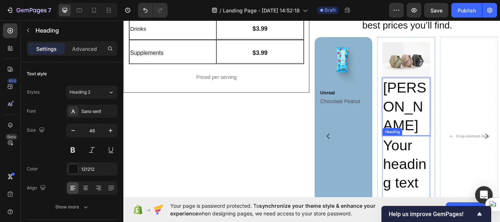
click at [453, 166] on h2 "Your heading text goes here" at bounding box center [453, 210] width 56 height 111
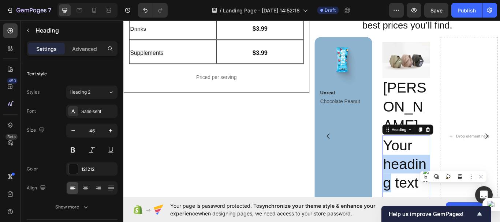
click at [453, 166] on h2 "Your heading text goes here" at bounding box center [453, 210] width 56 height 111
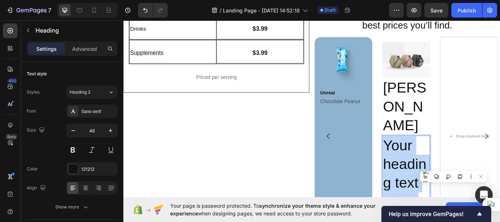
click at [453, 166] on p "Your heading text goes here" at bounding box center [452, 210] width 54 height 109
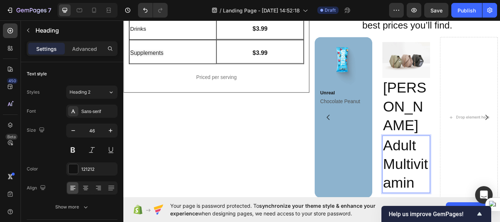
click at [449, 182] on p "Adult Multivitamin" at bounding box center [452, 188] width 54 height 65
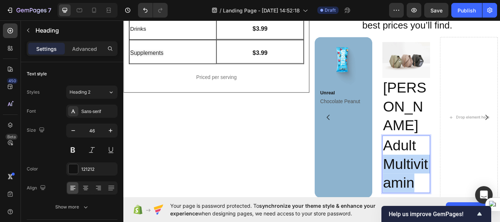
click at [449, 182] on p "Adult Multivitamin" at bounding box center [452, 188] width 54 height 65
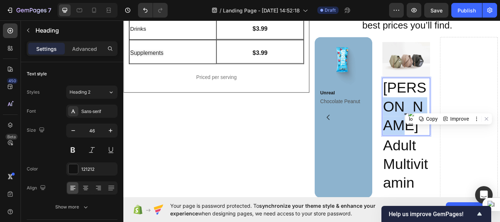
click at [449, 108] on p "[PERSON_NAME]" at bounding box center [452, 120] width 54 height 65
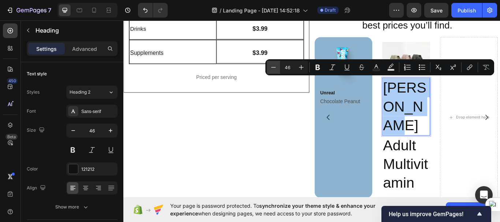
click at [275, 68] on icon "Editor contextual toolbar" at bounding box center [273, 67] width 7 height 7
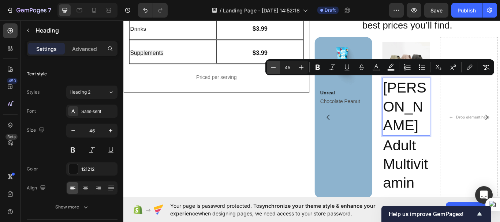
click at [275, 68] on icon "Editor contextual toolbar" at bounding box center [273, 67] width 7 height 7
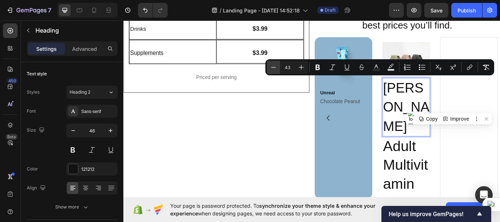
click at [275, 68] on icon "Editor contextual toolbar" at bounding box center [273, 67] width 7 height 7
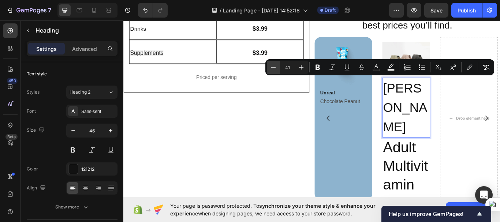
click at [275, 68] on icon "Editor contextual toolbar" at bounding box center [273, 67] width 7 height 7
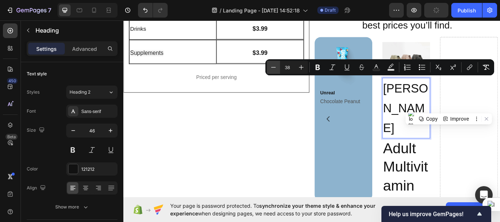
click at [275, 68] on icon "Editor contextual toolbar" at bounding box center [273, 67] width 7 height 7
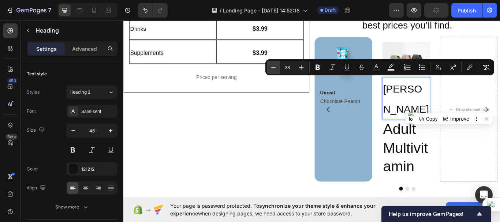
click at [275, 68] on icon "Editor contextual toolbar" at bounding box center [273, 67] width 7 height 7
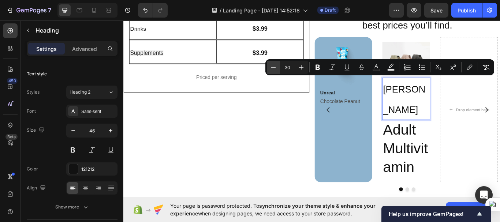
click at [275, 68] on icon "Editor contextual toolbar" at bounding box center [273, 67] width 7 height 7
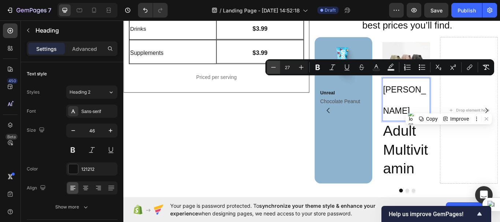
click at [275, 68] on icon "Editor contextual toolbar" at bounding box center [273, 67] width 7 height 7
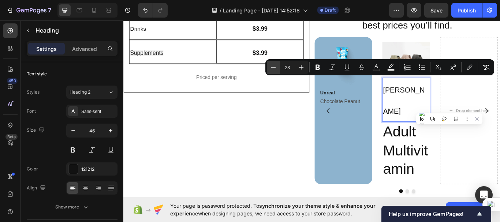
click at [275, 68] on icon "Editor contextual toolbar" at bounding box center [273, 67] width 7 height 7
type input "20"
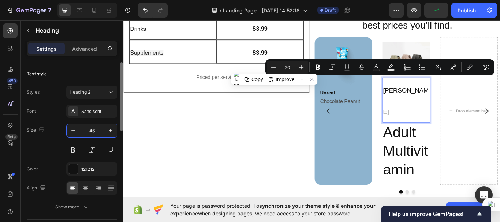
click at [92, 130] on input "46" at bounding box center [92, 130] width 24 height 13
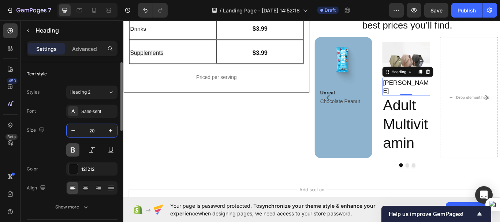
type input "20"
click at [73, 147] on button at bounding box center [72, 149] width 13 height 13
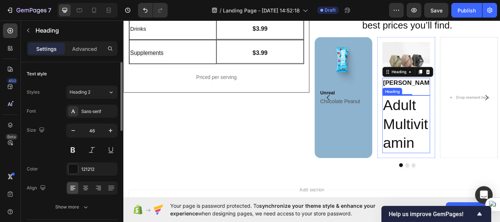
click at [458, 120] on p "Adult Multivitamin" at bounding box center [452, 141] width 54 height 65
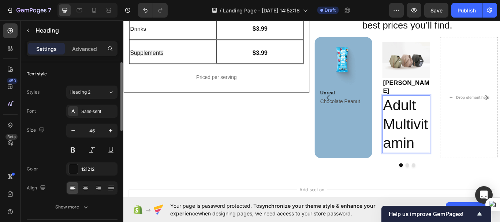
click at [458, 120] on p "Adult Multivitamin" at bounding box center [452, 141] width 54 height 65
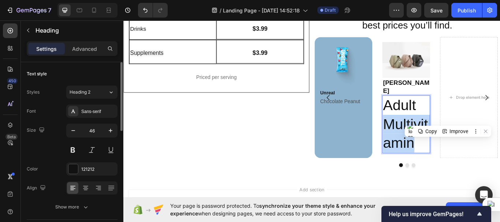
click at [458, 120] on p "Adult Multivitamin" at bounding box center [452, 141] width 54 height 65
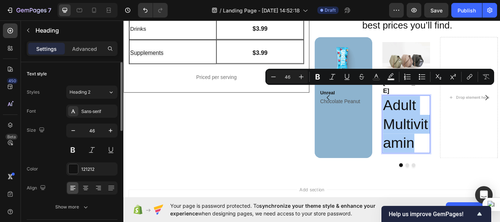
click at [287, 78] on input "46" at bounding box center [287, 76] width 15 height 9
type input "15"
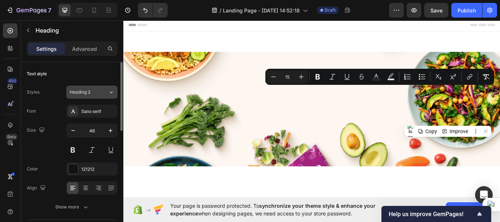
scroll to position [1361, 0]
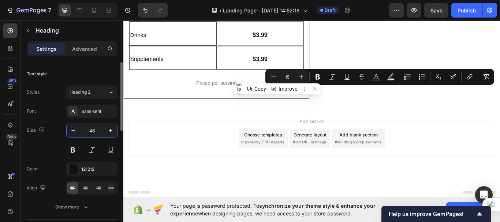
click at [97, 132] on input "46" at bounding box center [92, 130] width 24 height 13
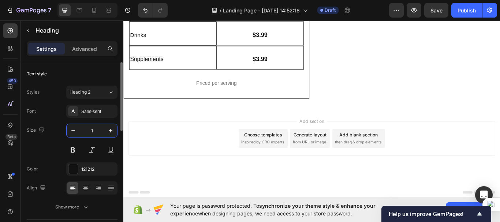
type input "15"
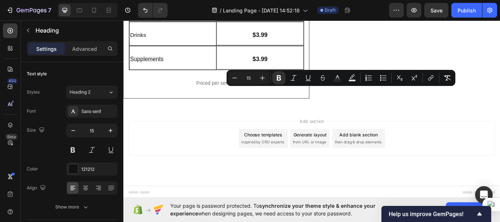
click at [251, 78] on input "15" at bounding box center [248, 78] width 15 height 9
type input "20"
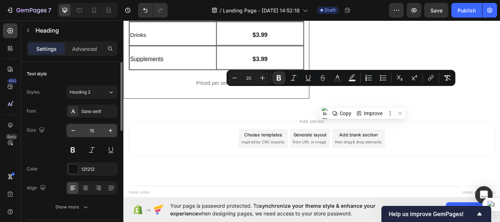
click at [94, 130] on input "15" at bounding box center [92, 130] width 24 height 13
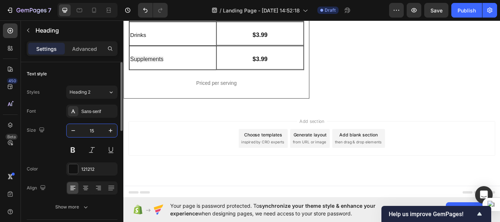
click at [94, 130] on input "15" at bounding box center [92, 130] width 24 height 13
type input "20"
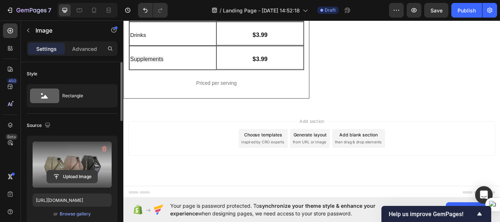
click at [79, 173] on input "file" at bounding box center [72, 176] width 50 height 12
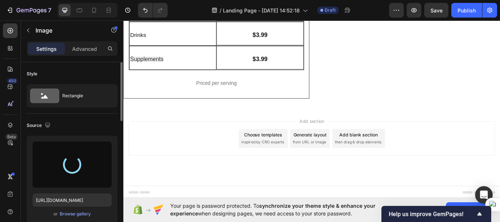
type input "[URL][DOMAIN_NAME]"
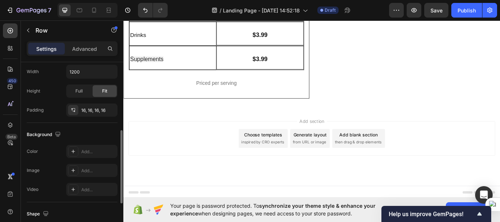
scroll to position [178, 0]
click at [70, 154] on div at bounding box center [73, 151] width 10 height 10
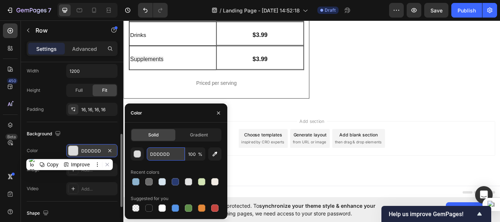
click at [168, 152] on input "DDDDDD" at bounding box center [166, 153] width 38 height 13
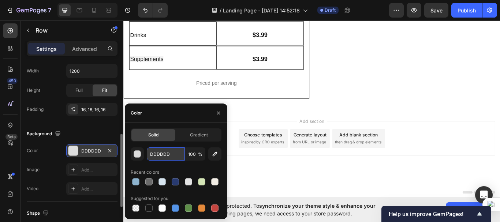
click at [168, 152] on input "DDDDDD" at bounding box center [166, 153] width 38 height 13
paste input "2A7D2"
type input "D2A7D2"
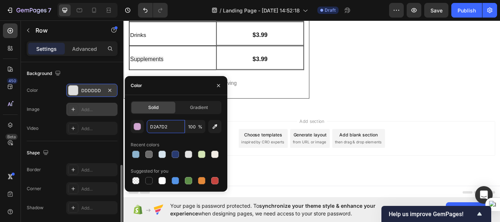
scroll to position [265, 0]
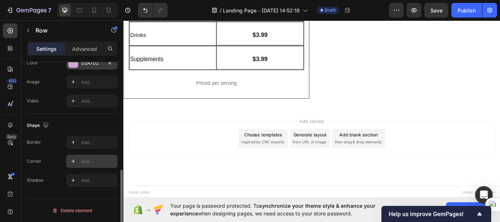
click at [80, 165] on div "Add..." at bounding box center [91, 161] width 51 height 13
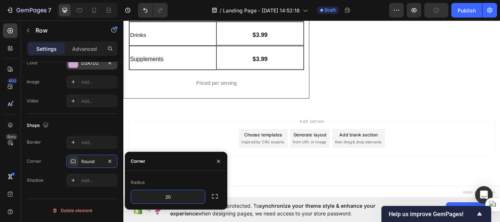
type input "20"
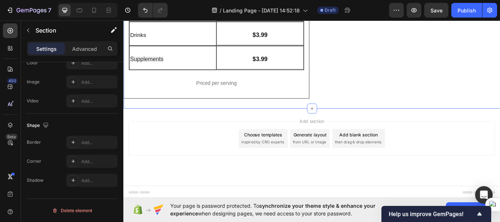
scroll to position [0, 0]
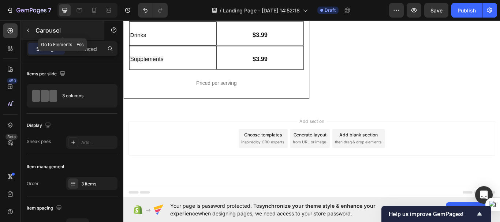
click at [27, 29] on icon "button" at bounding box center [28, 30] width 6 height 6
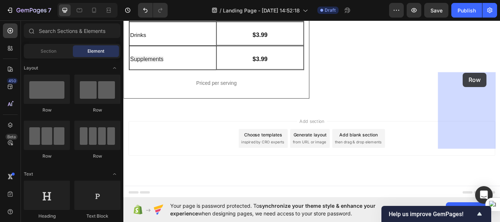
drag, startPoint x: 169, startPoint y: 110, endPoint x: 519, endPoint y: 82, distance: 350.8
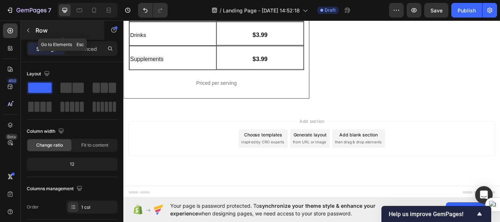
click at [26, 33] on button "button" at bounding box center [28, 31] width 12 height 12
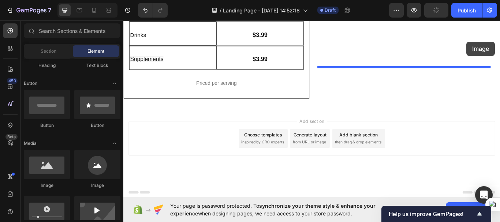
scroll to position [1321, 0]
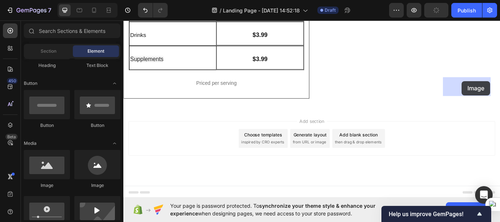
drag, startPoint x: 168, startPoint y: 181, endPoint x: 517, endPoint y: 91, distance: 360.5
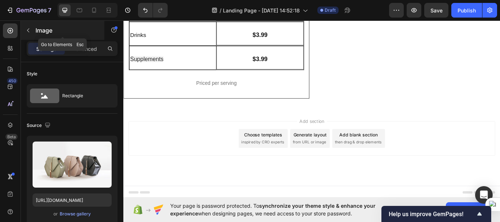
click at [26, 31] on icon "button" at bounding box center [28, 30] width 6 height 6
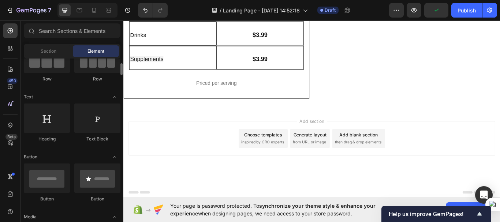
scroll to position [78, 0]
drag, startPoint x: 165, startPoint y: 139, endPoint x: 511, endPoint y: 125, distance: 346.6
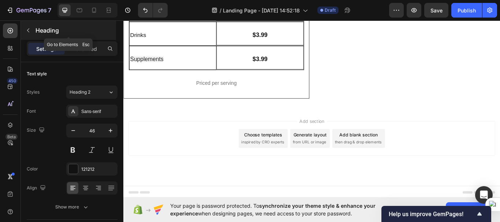
click at [29, 31] on icon "button" at bounding box center [28, 31] width 2 height 4
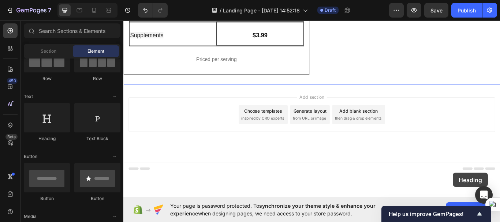
scroll to position [1461, 0]
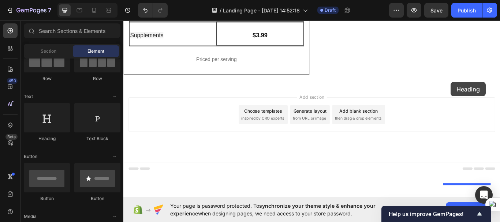
drag, startPoint x: 175, startPoint y: 143, endPoint x: 504, endPoint y: 93, distance: 332.9
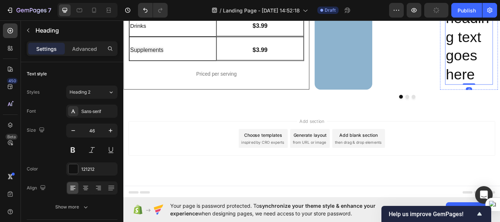
scroll to position [1419, 0]
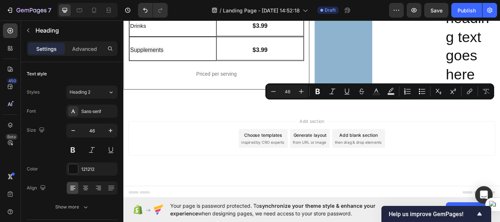
scroll to position [1346, 0]
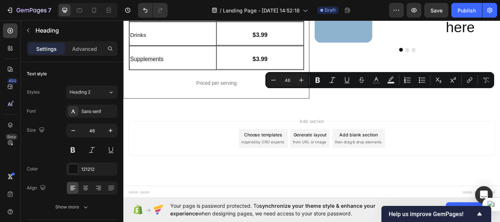
click at [290, 80] on input "46" at bounding box center [287, 80] width 15 height 9
type input "20"
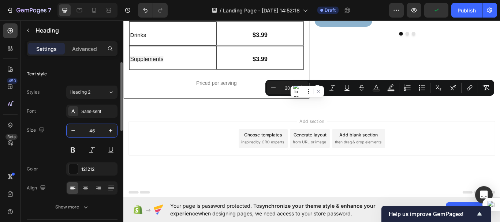
click at [98, 133] on input "46" at bounding box center [92, 130] width 24 height 13
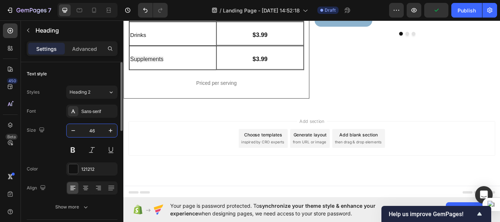
click at [98, 133] on input "46" at bounding box center [92, 130] width 24 height 13
type input "20"
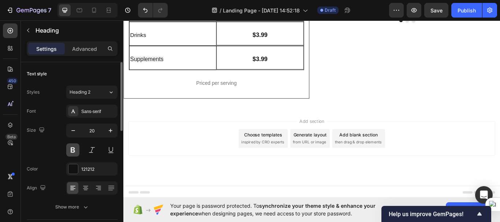
click at [75, 153] on button at bounding box center [72, 149] width 13 height 13
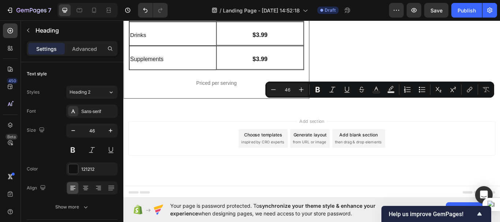
click at [289, 92] on input "46" at bounding box center [287, 89] width 15 height 9
type input "15"
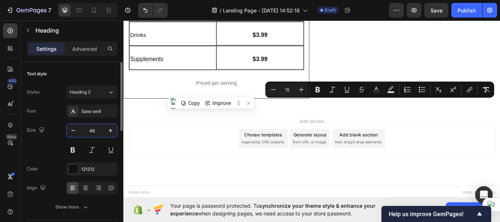
click at [97, 132] on input "46" at bounding box center [92, 130] width 24 height 13
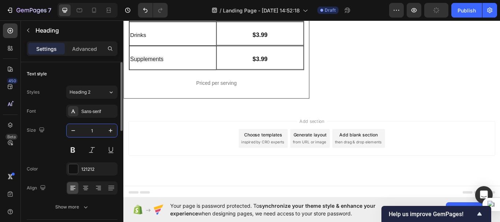
type input "15"
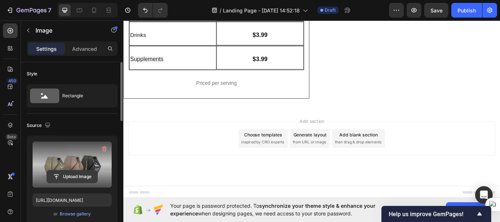
click at [82, 173] on input "file" at bounding box center [72, 176] width 50 height 12
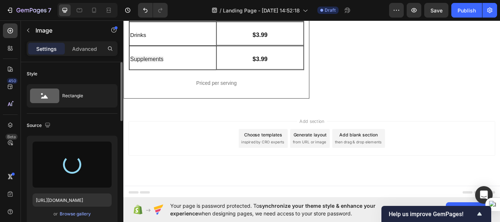
type input "https://cdn.shopify.com/s/files/1/0952/0408/1970/files/gempages_584976524973703…"
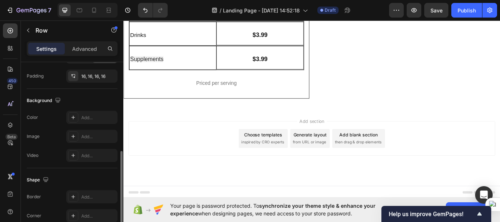
scroll to position [214, 0]
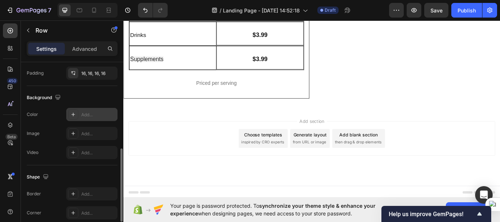
click at [78, 116] on div "Add..." at bounding box center [91, 114] width 51 height 13
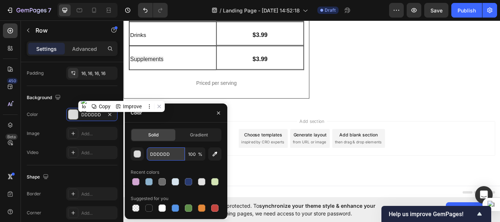
click at [163, 159] on input "DDDDDD" at bounding box center [166, 153] width 38 height 13
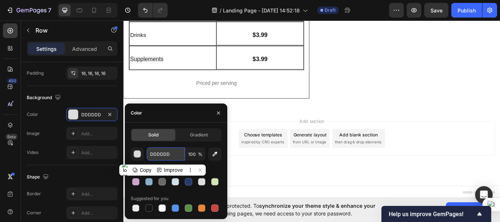
click at [163, 159] on input "DDDDDD" at bounding box center [166, 153] width 38 height 13
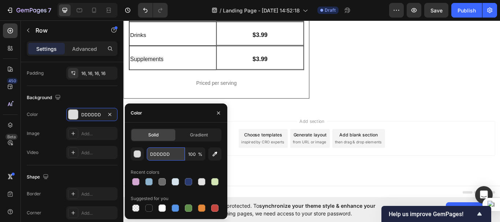
paste input "E94D41"
type input "E94D41"
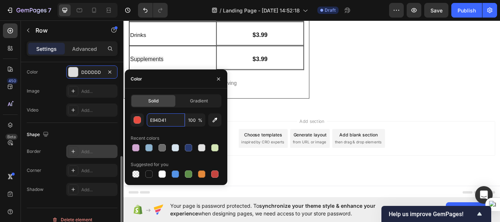
scroll to position [258, 0]
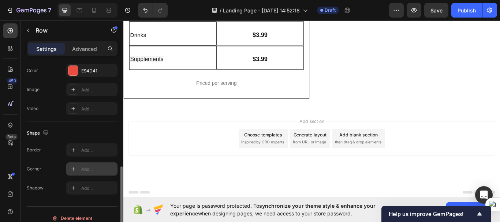
click at [86, 170] on div "Add..." at bounding box center [98, 169] width 34 height 7
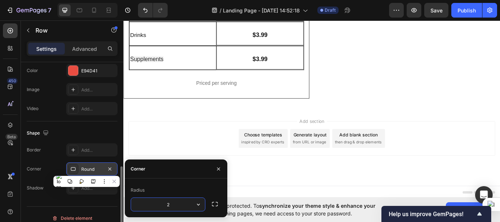
type input "20"
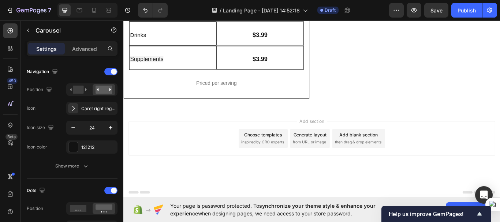
scroll to position [0, 0]
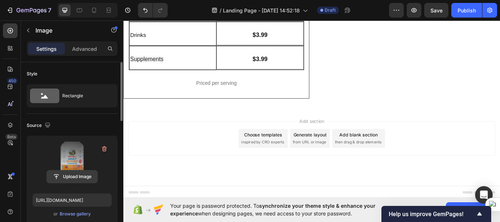
click at [74, 176] on input "file" at bounding box center [72, 176] width 50 height 12
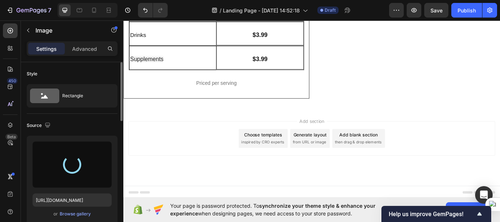
type input "https://cdn.shopify.com/s/files/1/0952/0408/1970/files/gempages_584976524973703…"
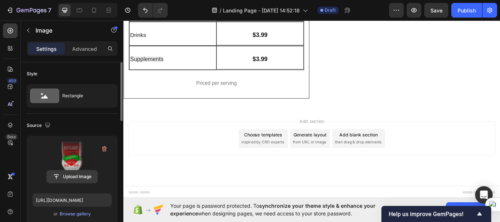
click at [75, 174] on input "file" at bounding box center [72, 176] width 50 height 12
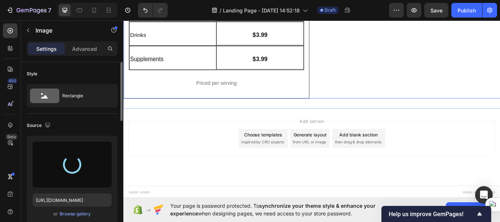
type input "https://cdn.shopify.com/s/files/1/0952/0408/1970/files/gempages_584976524973703…"
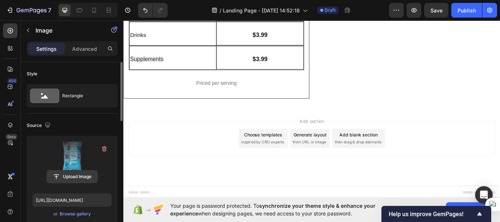
click at [83, 174] on input "file" at bounding box center [72, 176] width 50 height 12
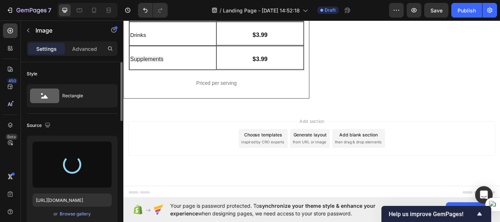
type input "https://cdn.shopify.com/s/files/1/0952/0408/1970/files/gempages_584976524973703…"
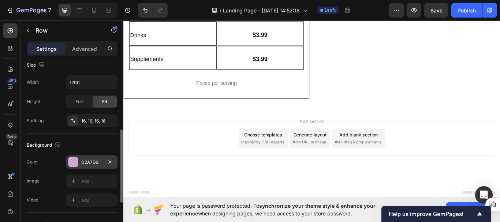
scroll to position [167, 0]
click at [88, 159] on div "D2A7D2" at bounding box center [91, 162] width 21 height 7
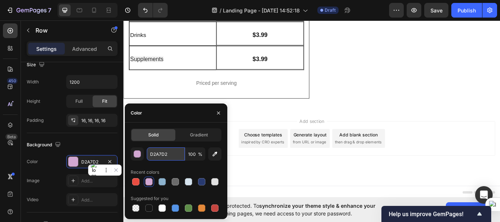
click at [159, 153] on input "D2A7D2" at bounding box center [166, 153] width 38 height 13
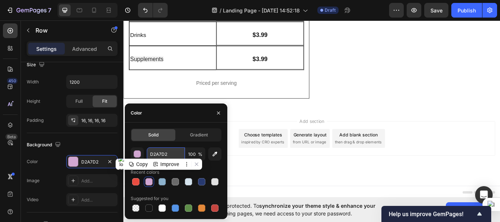
click at [159, 153] on input "D2A7D2" at bounding box center [166, 153] width 38 height 13
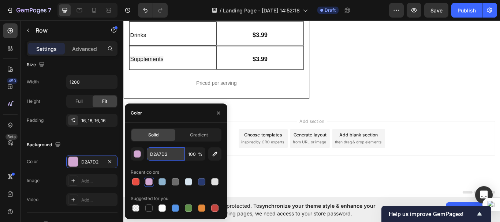
paste input "51312D"
type input "51312D"
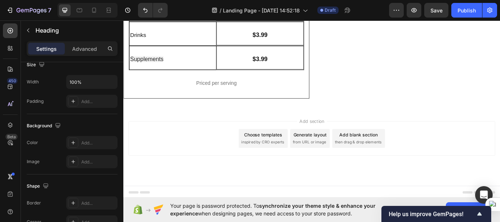
scroll to position [0, 0]
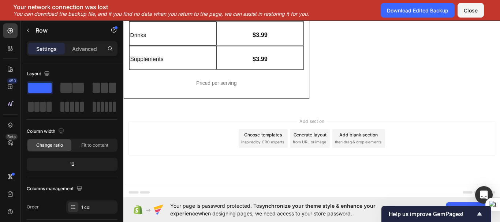
scroll to position [1369, 0]
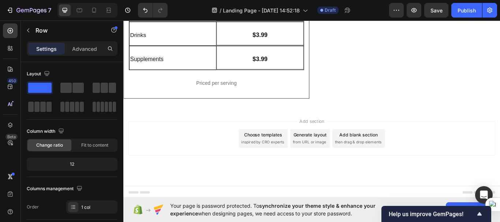
click at [338, 149] on div "Add section Choose templates inspired by CRO experts Generate layout from URL o…" at bounding box center [342, 169] width 439 height 90
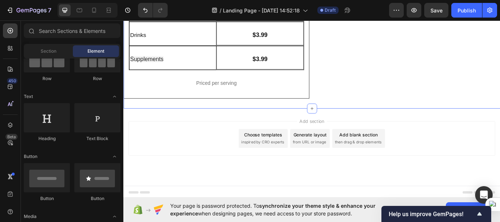
scroll to position [1350, 0]
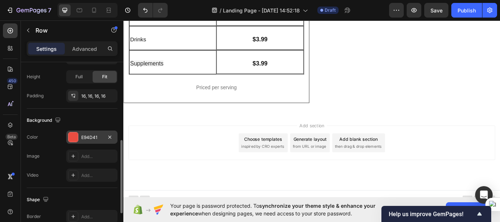
scroll to position [192, 0]
click at [87, 136] on div "E94D41" at bounding box center [91, 137] width 21 height 7
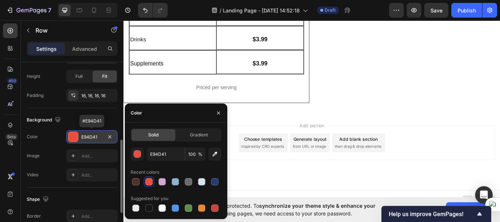
click at [87, 136] on div "E94D41" at bounding box center [91, 137] width 21 height 7
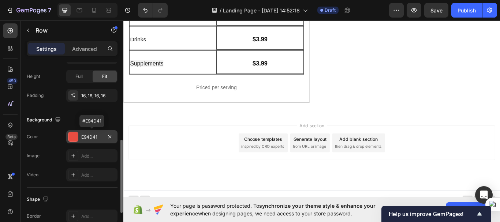
click at [87, 136] on div "E94D41" at bounding box center [91, 137] width 21 height 7
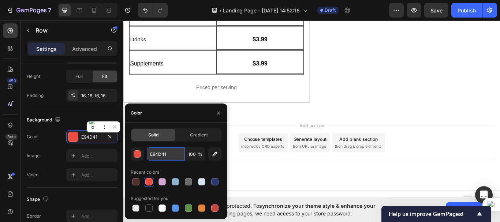
click at [153, 158] on input "E94D41" at bounding box center [166, 153] width 38 height 13
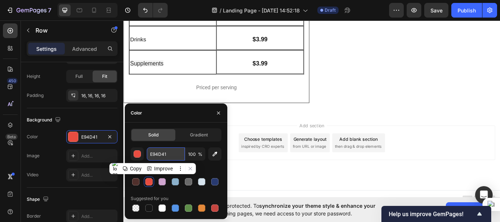
click at [153, 158] on input "E94D41" at bounding box center [166, 153] width 38 height 13
paste input "F9D5"
type input "EF9D51"
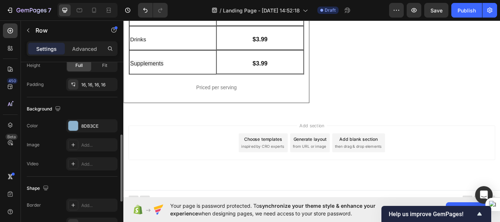
scroll to position [187, 0]
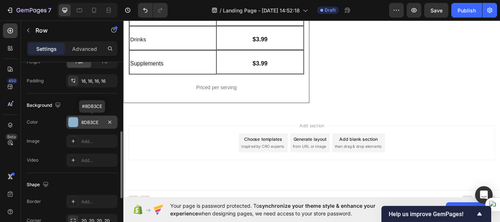
click at [89, 119] on div "8DB3CE" at bounding box center [91, 122] width 21 height 7
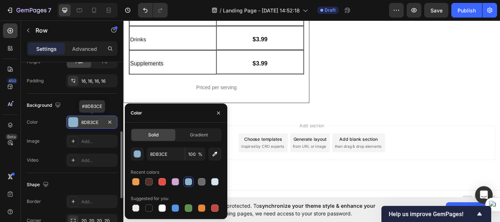
click at [89, 119] on div "8DB3CE" at bounding box center [91, 122] width 21 height 7
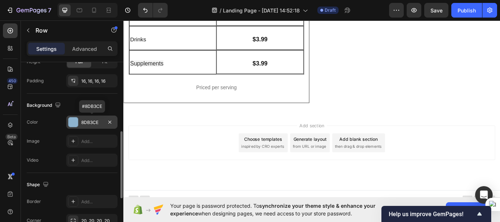
click at [89, 119] on div "8DB3CE" at bounding box center [91, 122] width 21 height 7
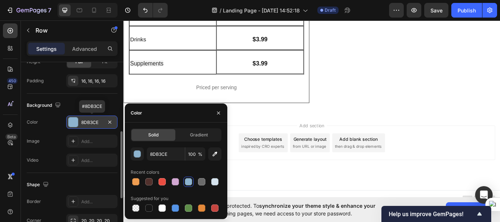
click at [89, 119] on div "8DB3CE" at bounding box center [91, 122] width 21 height 7
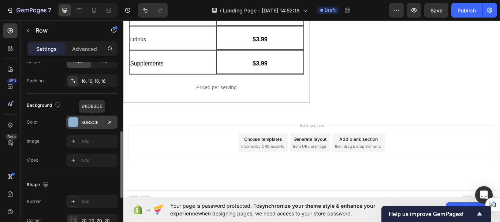
click at [89, 119] on div "8DB3CE" at bounding box center [91, 122] width 21 height 7
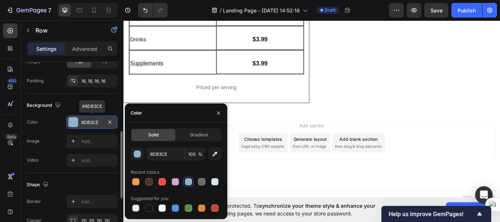
click at [89, 119] on div "8DB3CE" at bounding box center [91, 122] width 21 height 7
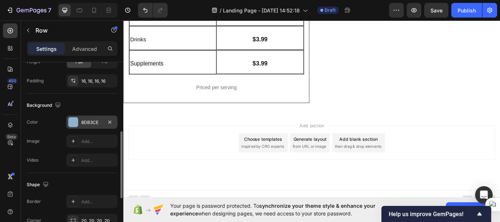
click at [97, 123] on div "8DB3CE" at bounding box center [91, 122] width 21 height 7
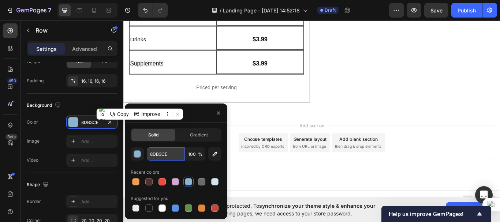
click at [163, 157] on input "8DB3CE" at bounding box center [166, 153] width 38 height 13
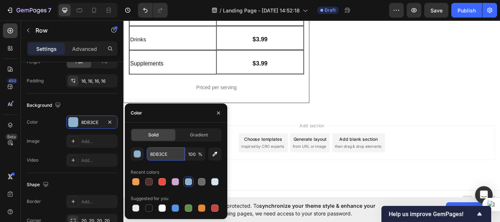
click at [163, 157] on input "8DB3CE" at bounding box center [166, 153] width 38 height 13
paste input "A6BE78"
type input "A6BE78"
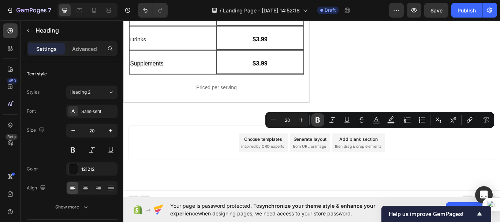
click at [316, 121] on icon "Editor contextual toolbar" at bounding box center [317, 119] width 4 height 5
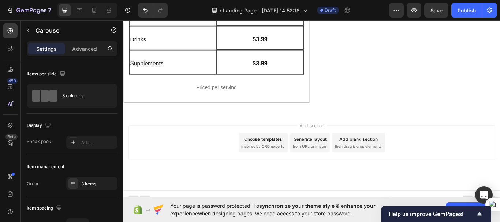
click at [80, 182] on div "3 items" at bounding box center [91, 183] width 51 height 13
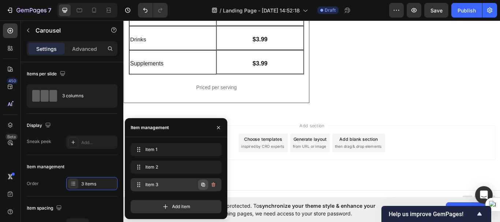
click at [203, 183] on icon "button" at bounding box center [203, 185] width 4 height 4
click at [203, 183] on div "Item 1 Item 1 Item 2 Item 2 Item 3 Item 3" at bounding box center [176, 168] width 91 height 51
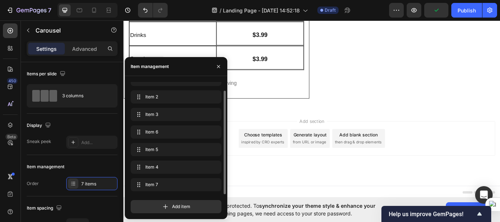
scroll to position [1349, 0]
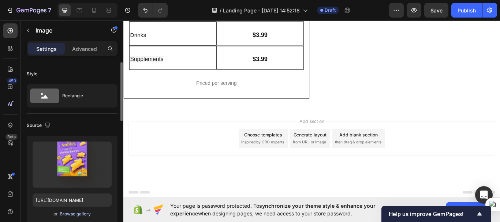
click at [79, 213] on div "Browse gallery" at bounding box center [75, 214] width 31 height 7
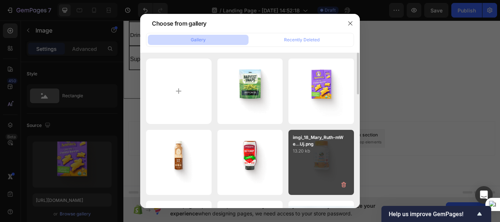
click at [325, 154] on p "13.20 kb" at bounding box center [321, 150] width 57 height 7
type input "https://cdn.shopify.com/s/files/1/0952/0408/1970/files/gempages_584976524973703…"
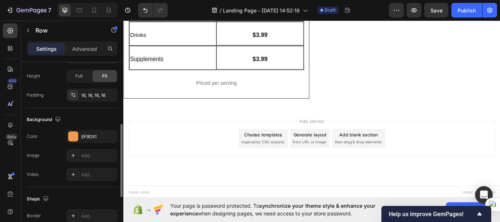
scroll to position [193, 0]
click at [90, 135] on div "EF9D51" at bounding box center [91, 136] width 21 height 7
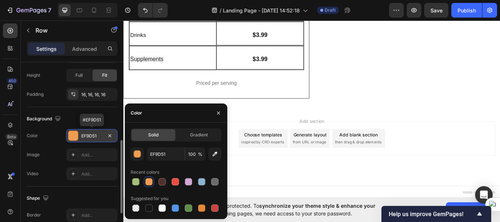
click at [90, 135] on div "EF9D51" at bounding box center [91, 136] width 21 height 7
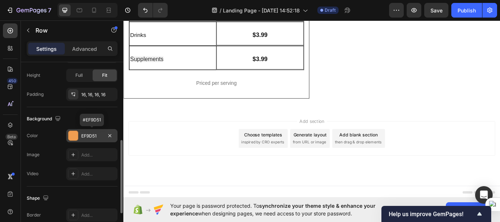
click at [90, 135] on div "EF9D51" at bounding box center [91, 136] width 21 height 7
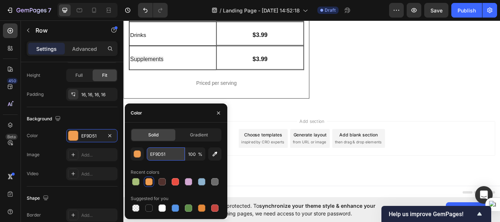
click at [165, 158] on input "EF9D51" at bounding box center [166, 153] width 38 height 13
paste input "D2A7D2"
type input "D2A7D2"
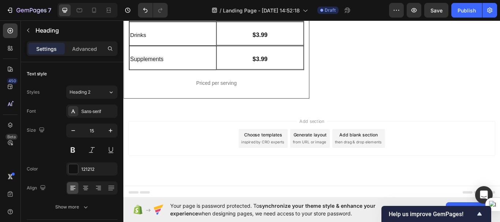
click at [123, 19] on div at bounding box center [123, 19] width 0 height 0
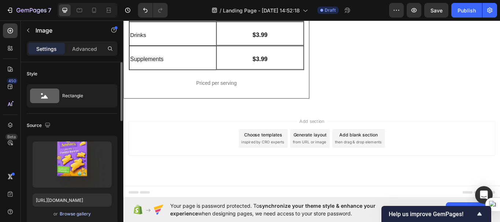
click at [78, 211] on div "Browse gallery" at bounding box center [75, 214] width 31 height 7
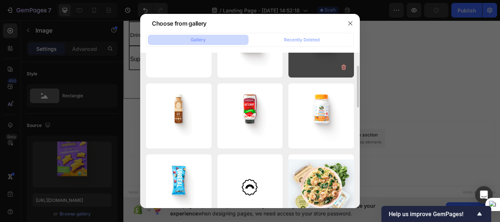
scroll to position [47, 0]
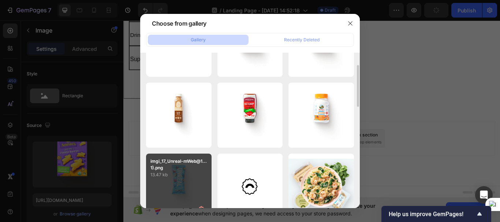
click at [196, 166] on p "imgi_17_Unreal-mWeb@1...1).png" at bounding box center [178, 164] width 57 height 13
type input "https://cdn.shopify.com/s/files/1/0952/0408/1970/files/gempages_584976524973703…"
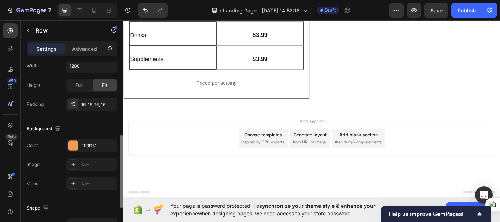
scroll to position [184, 0]
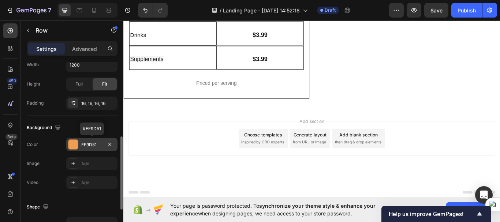
click at [89, 146] on div "EF9D51" at bounding box center [91, 145] width 21 height 7
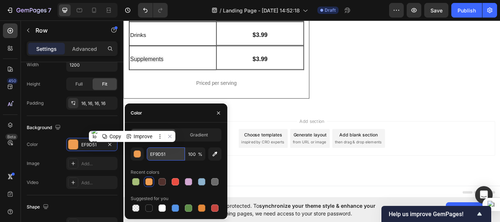
click at [162, 152] on input "EF9D51" at bounding box center [166, 153] width 38 height 13
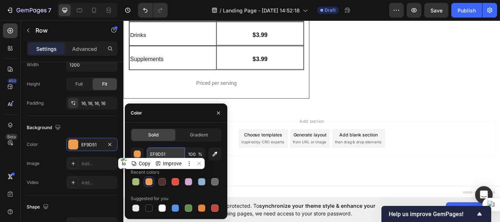
click at [162, 152] on input "EF9D51" at bounding box center [166, 153] width 38 height 13
paste input "93BDDA"
type input "93BDDA"
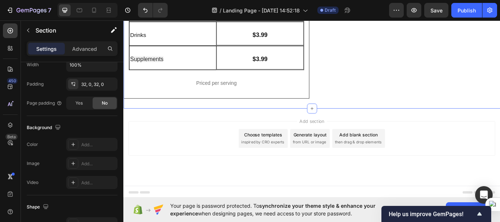
scroll to position [0, 0]
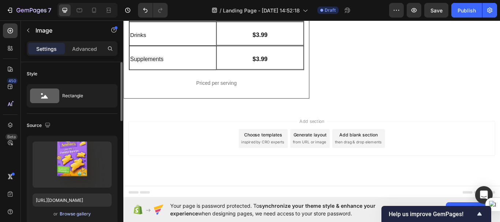
click at [73, 215] on div "Browse gallery" at bounding box center [75, 214] width 31 height 7
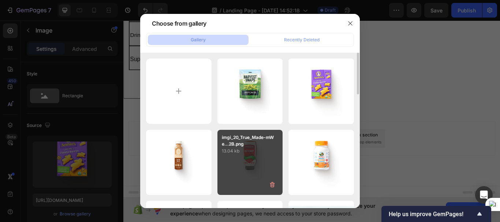
click at [233, 163] on div "imgi_20_True_Made-mWe...2B.png 13.04 kb" at bounding box center [249, 162] width 65 height 65
type input "https://cdn.shopify.com/s/files/1/0952/0408/1970/files/gempages_584976524973703…"
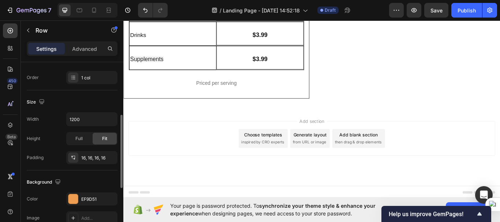
scroll to position [155, 0]
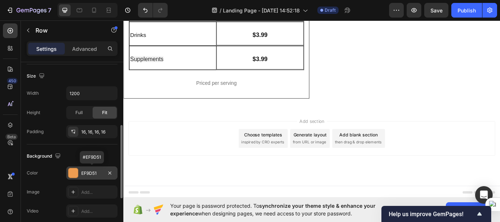
click at [91, 172] on div "EF9D51" at bounding box center [91, 173] width 21 height 7
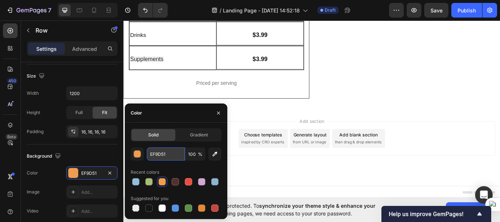
click at [166, 157] on input "EF9D51" at bounding box center [166, 153] width 38 height 13
paste input "93BDDA"
click at [166, 157] on input "93BDDA" at bounding box center [166, 153] width 38 height 13
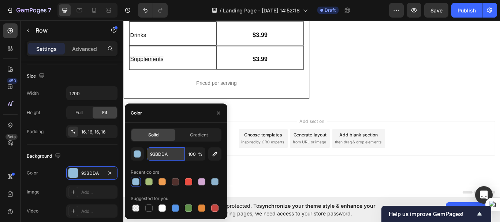
click at [166, 157] on input "93BDDA" at bounding box center [166, 153] width 38 height 13
click at [189, 181] on div at bounding box center [188, 181] width 7 height 7
type input "E94D41"
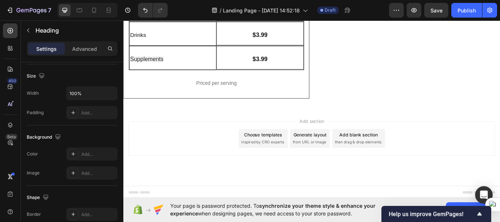
scroll to position [0, 0]
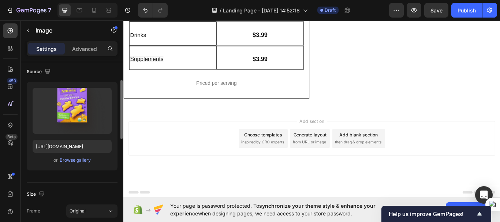
scroll to position [54, 0]
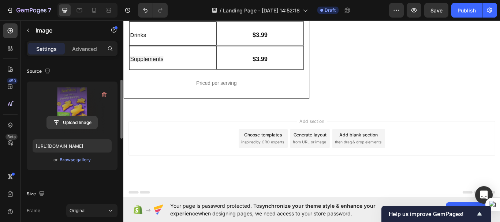
click at [74, 122] on input "file" at bounding box center [72, 122] width 50 height 12
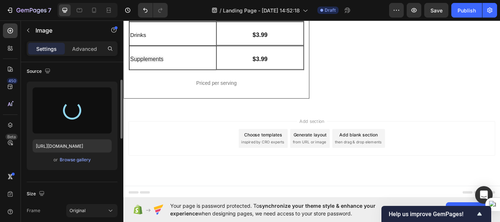
type input "https://cdn.shopify.com/s/files/1/0952/0408/1970/files/gempages_584976524973703…"
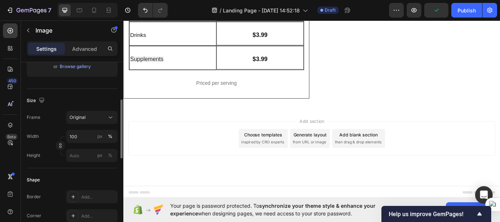
scroll to position [139, 0]
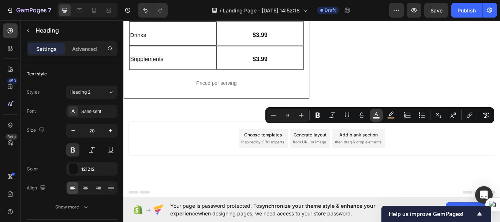
click at [379, 117] on rect "Editor contextual toolbar" at bounding box center [376, 118] width 7 height 2
type input "FFFFFF"
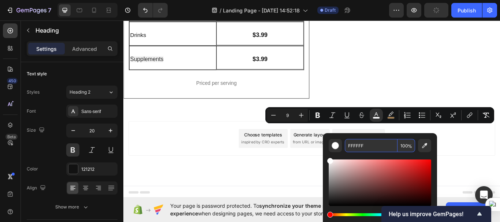
click at [404, 147] on input "100" at bounding box center [406, 145] width 18 height 13
type input "0"
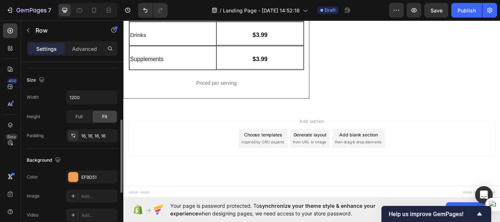
scroll to position [152, 0]
click at [86, 177] on div "EF9D51" at bounding box center [91, 177] width 21 height 7
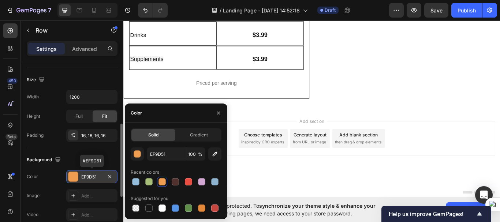
click at [86, 177] on div "EF9D51" at bounding box center [91, 177] width 21 height 7
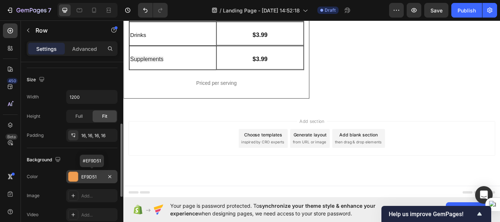
click at [86, 177] on div "EF9D51" at bounding box center [91, 177] width 21 height 7
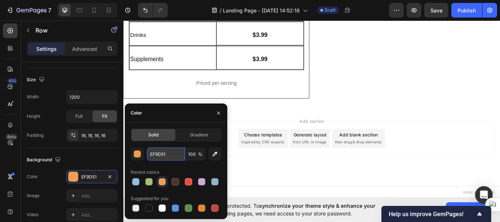
click at [157, 158] on input "EF9D51" at bounding box center [166, 153] width 38 height 13
paste input "A57F4F"
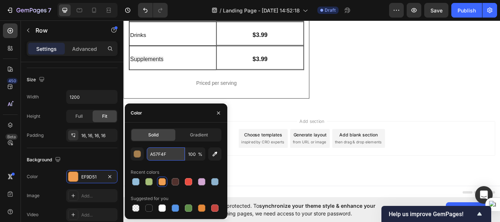
type input "A57F4F"
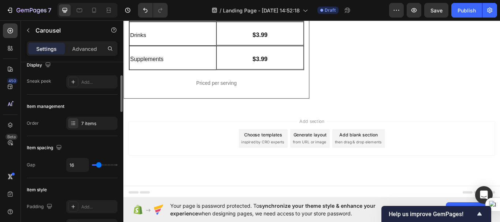
scroll to position [61, 0]
click at [74, 125] on icon at bounding box center [73, 123] width 6 height 6
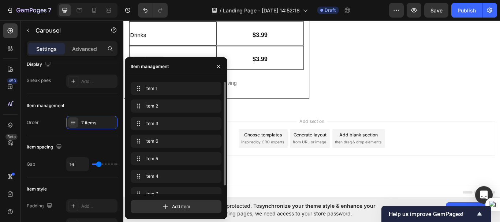
scroll to position [9, 0]
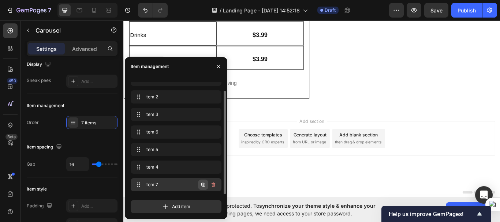
click at [203, 185] on icon "button" at bounding box center [203, 184] width 1 height 1
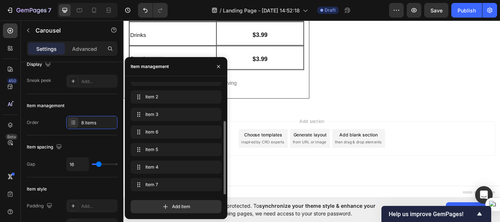
scroll to position [27, 0]
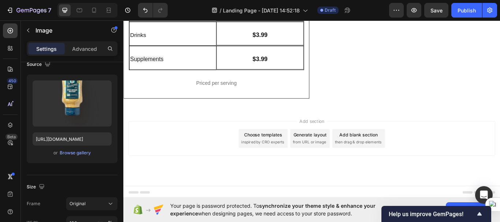
scroll to position [0, 0]
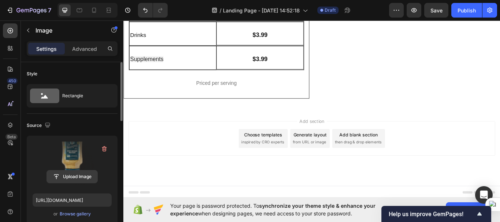
click at [82, 177] on input "file" at bounding box center [72, 176] width 50 height 12
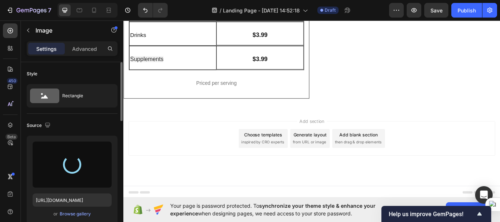
type input "https://cdn.shopify.com/s/files/1/0952/0408/1970/files/gempages_584976524973703…"
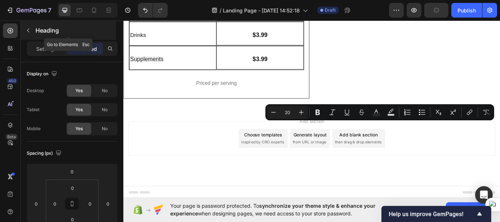
click at [29, 30] on icon "button" at bounding box center [28, 30] width 6 height 6
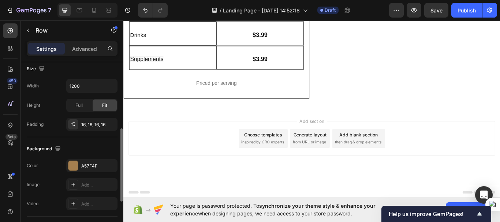
scroll to position [163, 0]
click at [83, 163] on div "A57F4F" at bounding box center [91, 165] width 21 height 7
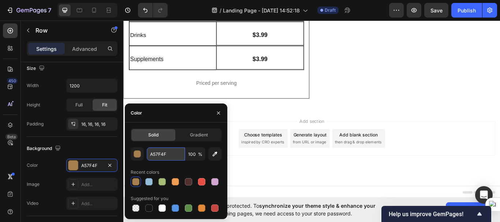
click at [165, 152] on input "A57F4F" at bounding box center [166, 153] width 38 height 13
paste input "EF9D51"
type input "EF9D51"
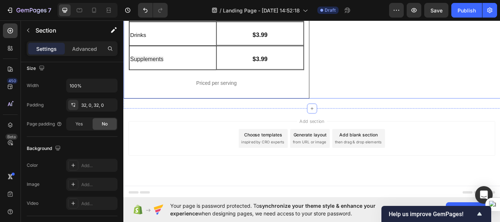
scroll to position [0, 0]
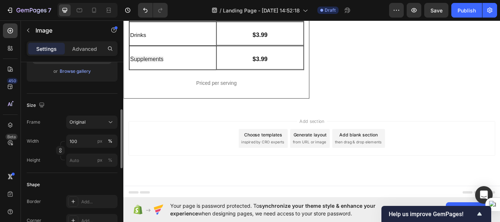
scroll to position [143, 0]
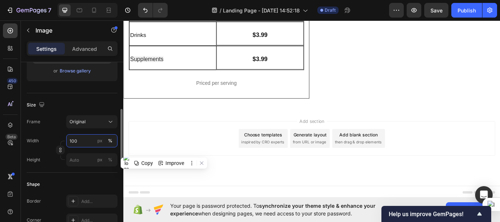
click at [79, 144] on input "100" at bounding box center [91, 140] width 51 height 13
type input "100"
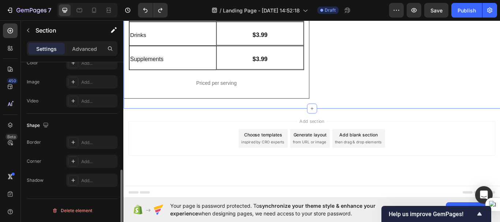
scroll to position [0, 0]
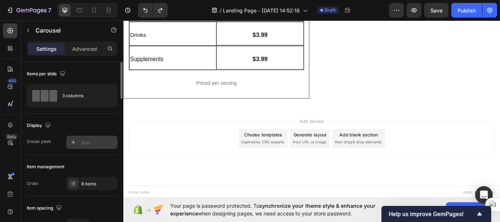
click at [74, 143] on icon at bounding box center [73, 142] width 6 height 6
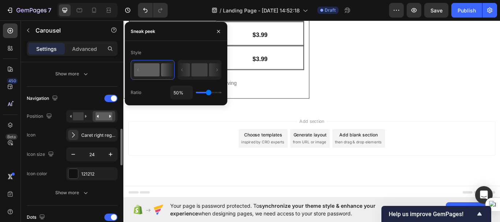
scroll to position [250, 0]
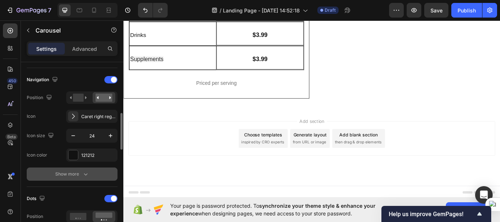
click at [74, 173] on div "Show more" at bounding box center [72, 173] width 34 height 7
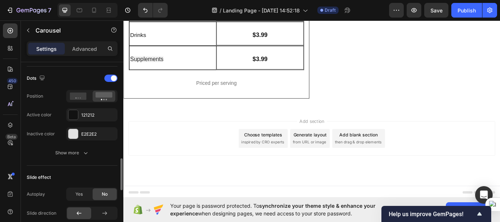
scroll to position [516, 0]
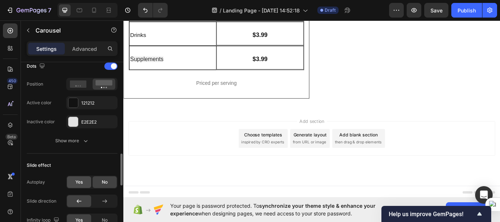
click at [78, 186] on div "Yes" at bounding box center [79, 182] width 24 height 12
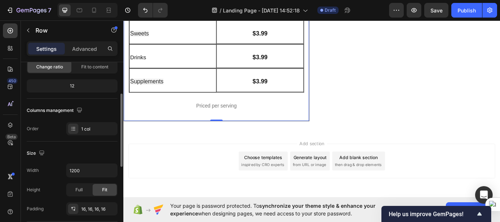
scroll to position [93, 0]
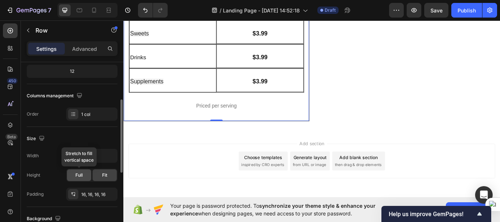
click at [76, 177] on span "Full" at bounding box center [78, 175] width 7 height 7
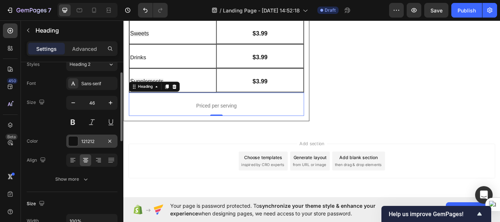
scroll to position [0, 0]
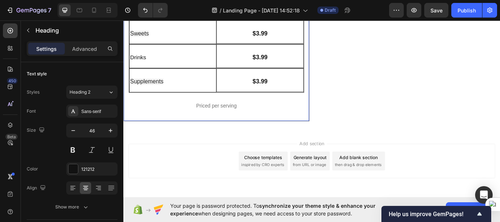
click at [183, 138] on div "Image Buy more, save more with prices as low as: Heading Breakfast Heading $3.9…" at bounding box center [231, 1] width 216 height 275
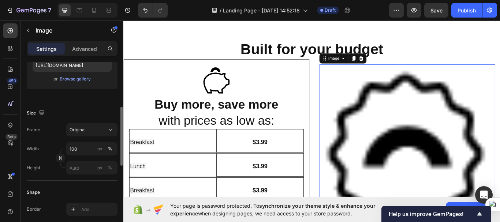
scroll to position [135, 0]
click at [452, 172] on img at bounding box center [453, 174] width 205 height 205
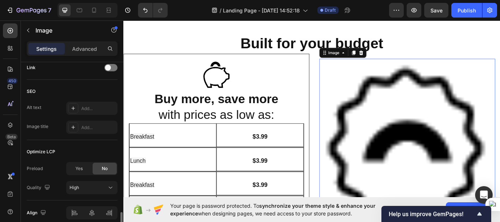
scroll to position [372, 0]
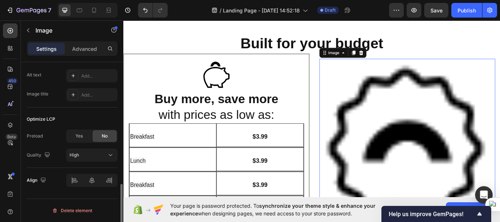
click at [435, 118] on img at bounding box center [453, 167] width 205 height 205
click at [432, 123] on img at bounding box center [453, 167] width 205 height 205
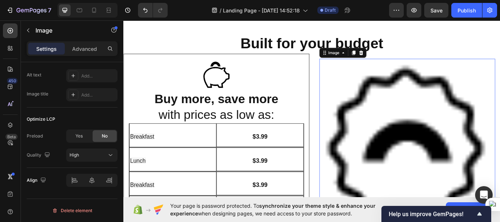
click at [432, 123] on img at bounding box center [453, 167] width 205 height 205
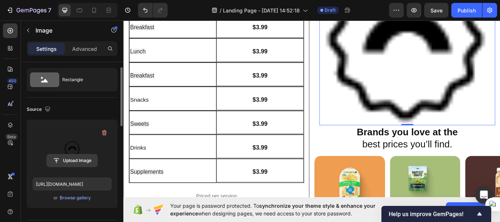
scroll to position [16, 0]
click at [78, 160] on input "file" at bounding box center [72, 160] width 50 height 12
click at [417, 96] on img at bounding box center [453, 40] width 205 height 205
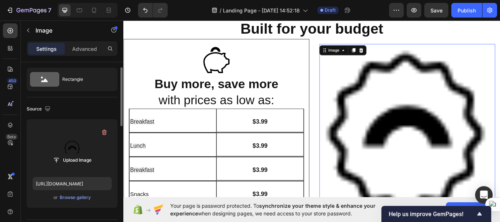
scroll to position [1112, 0]
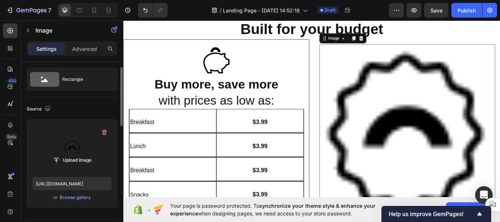
click at [380, 69] on img at bounding box center [453, 151] width 205 height 205
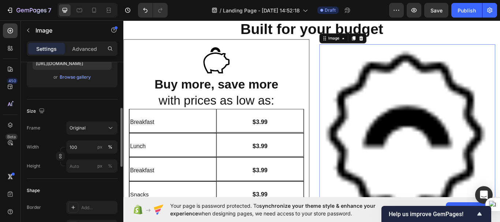
scroll to position [145, 0]
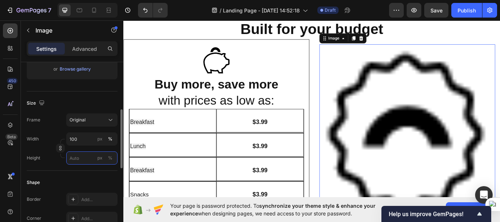
click at [77, 159] on input "px %" at bounding box center [91, 157] width 51 height 13
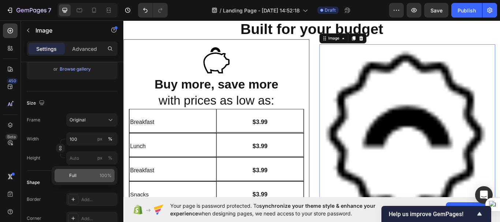
click at [76, 178] on span "Full" at bounding box center [72, 175] width 7 height 7
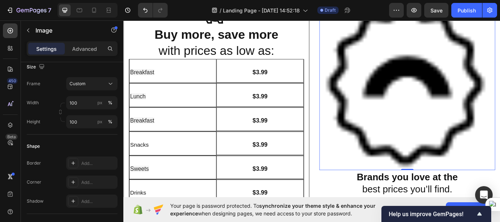
scroll to position [1169, 0]
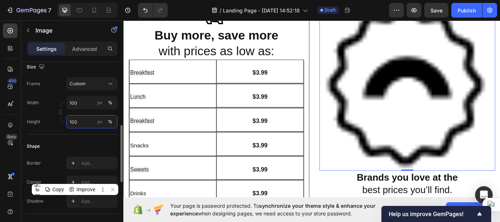
click at [82, 120] on input "100" at bounding box center [91, 121] width 51 height 13
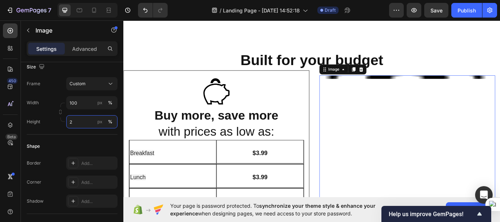
scroll to position [1076, 0]
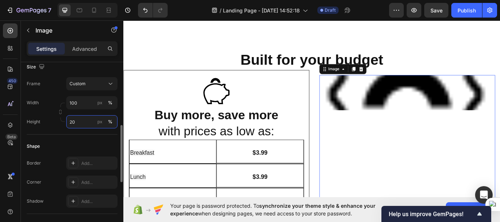
type input "2"
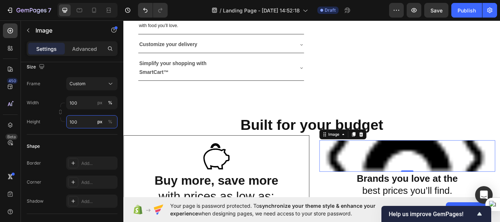
scroll to position [999, 0]
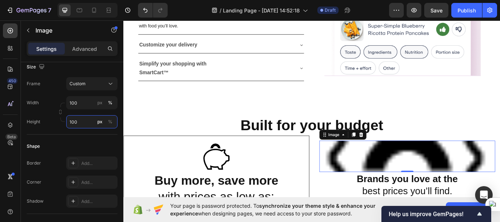
type input "10"
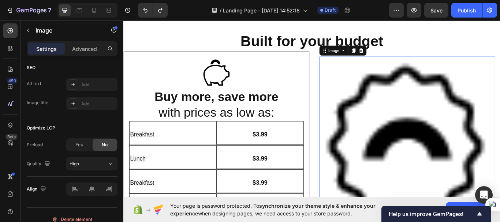
scroll to position [1097, 0]
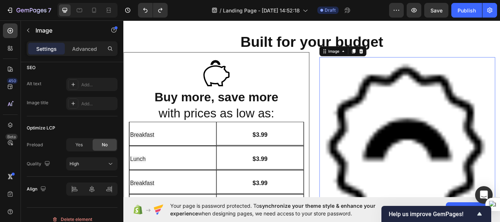
click at [439, 123] on img at bounding box center [453, 166] width 205 height 205
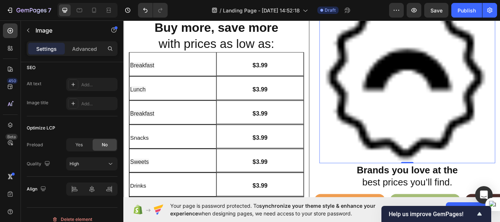
scroll to position [1178, 0]
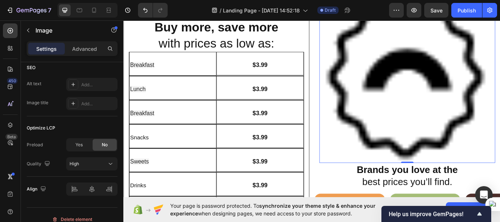
click at [440, 139] on img at bounding box center [453, 84] width 205 height 205
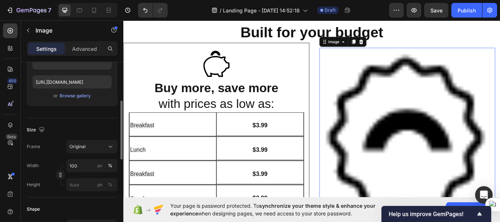
scroll to position [120, 0]
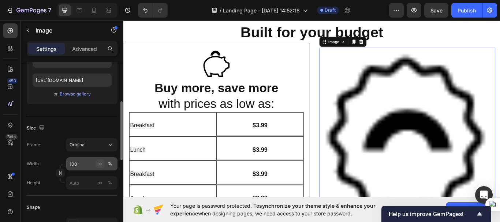
click at [99, 162] on div "px" at bounding box center [99, 164] width 5 height 7
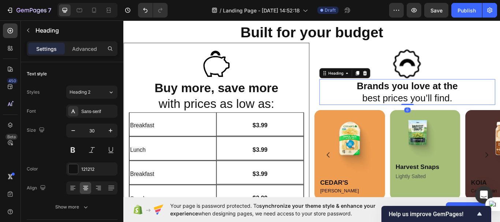
scroll to position [1131, 0]
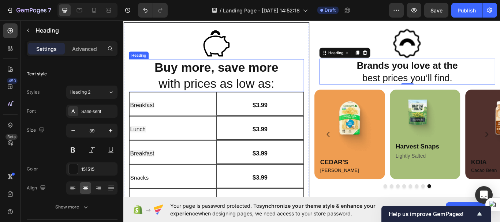
click at [298, 75] on strong "Buy more, save more" at bounding box center [231, 76] width 144 height 16
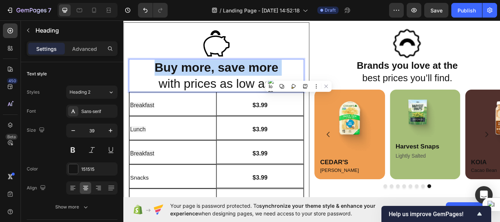
click at [298, 75] on strong "Buy more, save more" at bounding box center [231, 76] width 144 height 16
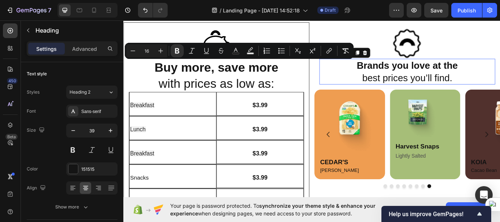
click at [428, 72] on strong "Brands you love at the" at bounding box center [454, 73] width 118 height 12
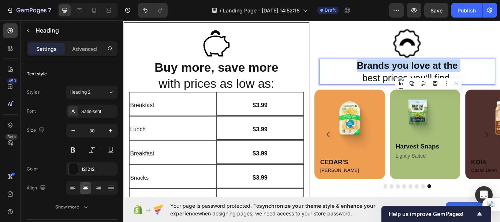
click at [428, 72] on strong "Brands you love at the" at bounding box center [454, 73] width 118 height 12
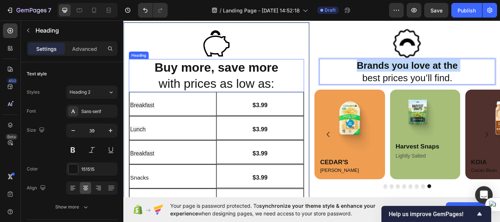
click at [229, 79] on strong "Buy more, save more" at bounding box center [231, 76] width 144 height 16
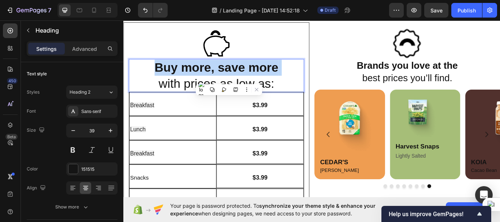
click at [229, 79] on strong "Buy more, save more" at bounding box center [231, 76] width 144 height 16
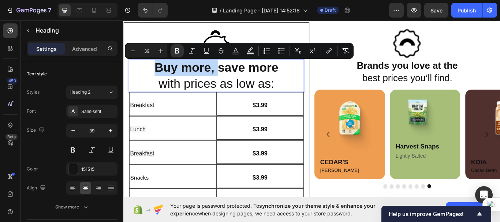
click at [229, 79] on strong "Buy more, save more" at bounding box center [231, 76] width 144 height 16
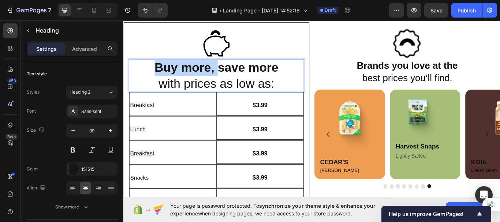
click at [229, 79] on strong "Buy more, save more" at bounding box center [231, 76] width 144 height 16
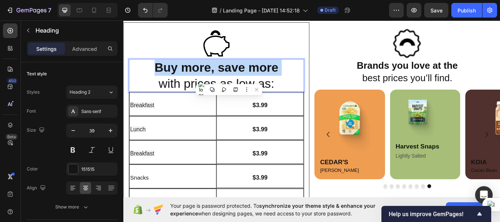
click at [229, 79] on strong "Buy more, save more" at bounding box center [231, 76] width 144 height 16
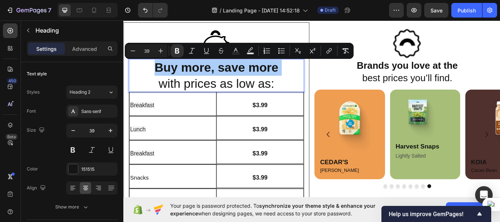
click at [148, 51] on input "39" at bounding box center [146, 50] width 15 height 9
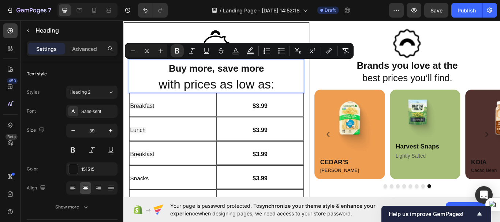
type input "39"
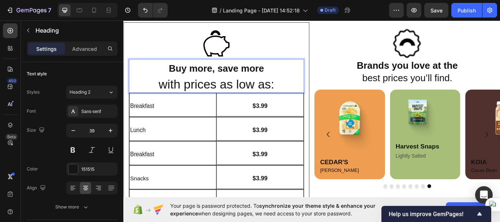
click at [177, 92] on p "Buy more, save more with prices as low as:" at bounding box center [231, 86] width 203 height 38
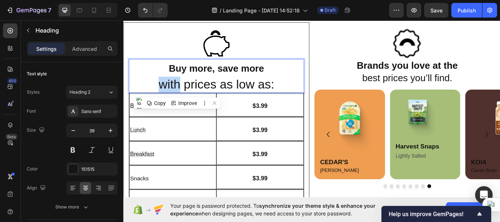
click at [177, 92] on p "Buy more, save more with prices as low as:" at bounding box center [231, 86] width 203 height 38
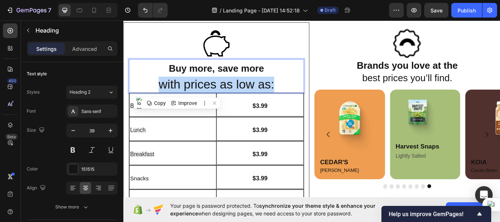
click at [177, 92] on p "Buy more, save more with prices as low as:" at bounding box center [231, 86] width 203 height 38
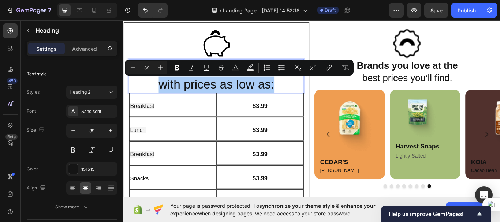
click at [150, 67] on input "39" at bounding box center [146, 67] width 15 height 9
type input "20"
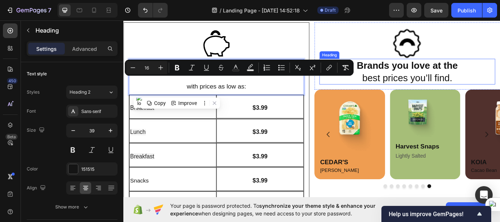
click at [426, 74] on strong "Brands you love at the" at bounding box center [454, 73] width 118 height 12
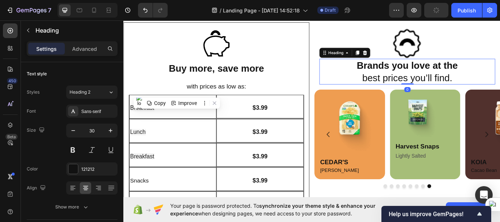
click at [426, 74] on strong "Brands you love at the" at bounding box center [454, 73] width 118 height 12
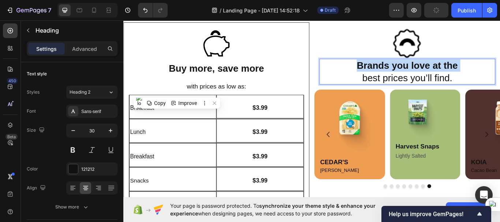
click at [426, 74] on strong "Brands you love at the" at bounding box center [454, 73] width 118 height 12
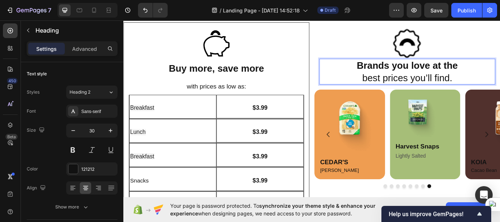
click at [423, 89] on span "best prices you’ll find." at bounding box center [454, 88] width 105 height 12
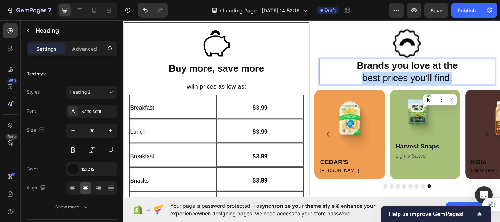
click at [423, 89] on span "best prices you’ll find." at bounding box center [454, 88] width 105 height 12
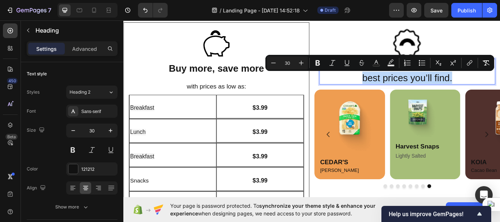
click at [423, 89] on span "best prices you’ll find." at bounding box center [454, 88] width 105 height 12
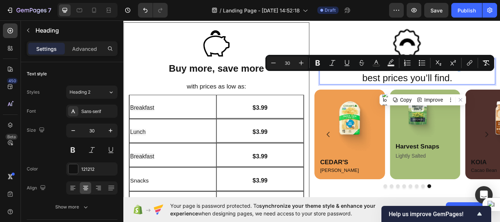
click at [293, 64] on input "30" at bounding box center [287, 63] width 15 height 9
type input "20"
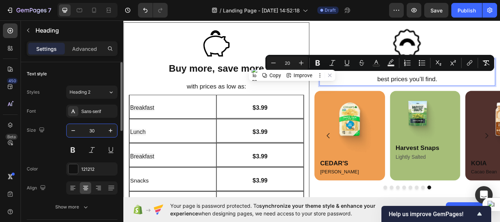
click at [94, 132] on input "30" at bounding box center [92, 130] width 24 height 13
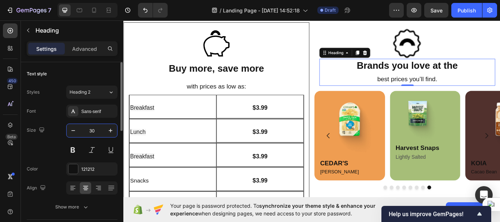
click at [94, 132] on input "30" at bounding box center [92, 130] width 24 height 13
type input "20"
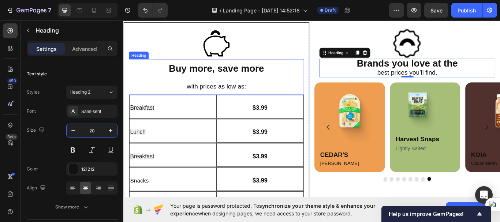
click at [173, 93] on p "⁠⁠⁠⁠⁠⁠⁠ Buy more, save more with prices as low as:" at bounding box center [231, 87] width 203 height 40
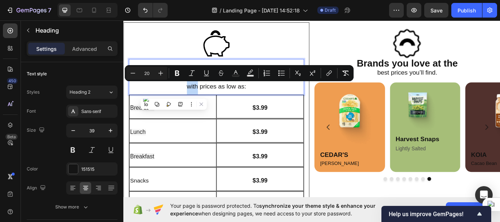
click at [154, 81] on div "Minus 20 Plus Bold Italic Underline Strikethrough Text Color Text Background Co…" at bounding box center [239, 73] width 229 height 16
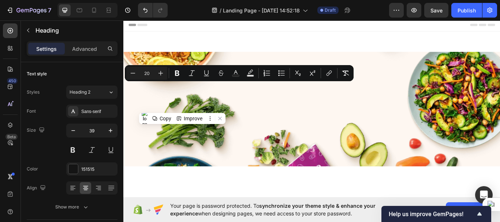
scroll to position [1131, 0]
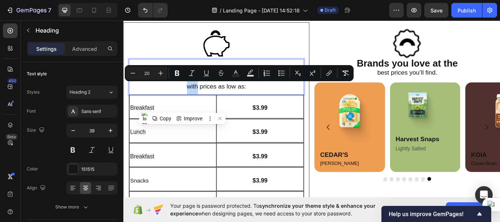
click at [161, 100] on p "Buy more, save more with prices as low as:" at bounding box center [231, 87] width 203 height 40
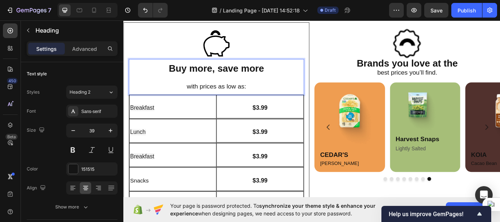
click at [161, 100] on p "Buy more, save more with prices as low as:" at bounding box center [231, 87] width 203 height 40
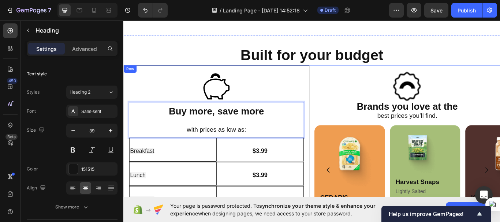
scroll to position [1118, 0]
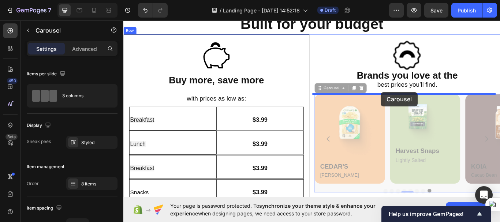
drag, startPoint x: 426, startPoint y: 140, endPoint x: 423, endPoint y: 104, distance: 36.0
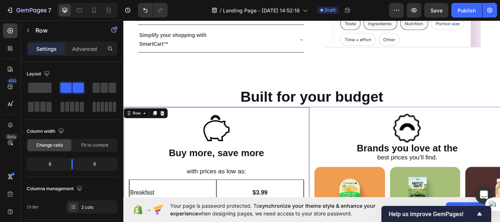
scroll to position [1032, 0]
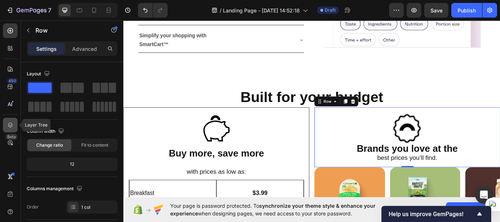
click at [10, 123] on icon at bounding box center [10, 124] width 7 height 7
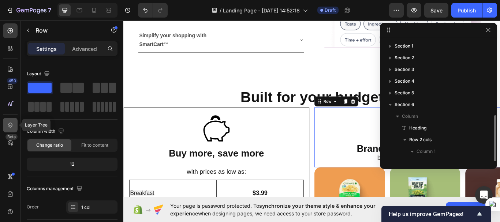
scroll to position [43, 0]
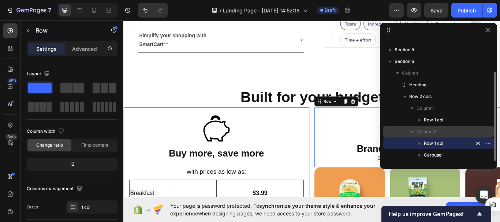
click at [425, 131] on span "Column 2" at bounding box center [426, 131] width 20 height 7
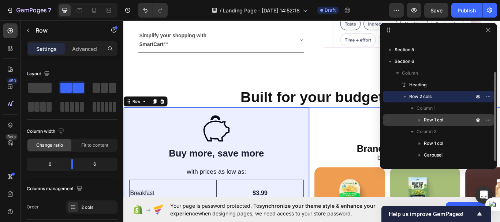
click at [430, 120] on span "Row 1 col" at bounding box center [432, 119] width 19 height 7
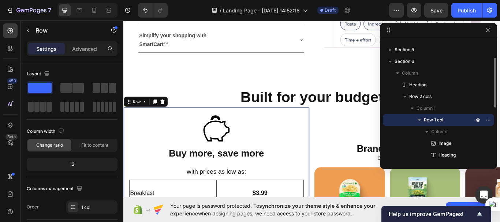
scroll to position [1110, 0]
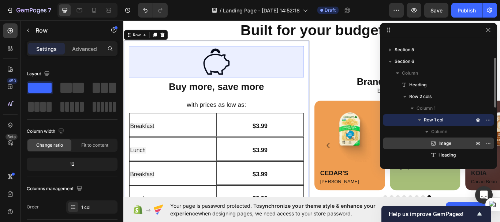
click at [440, 140] on span "Image" at bounding box center [444, 143] width 13 height 7
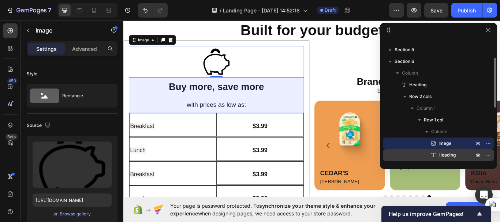
click at [443, 153] on span "Heading" at bounding box center [446, 154] width 17 height 7
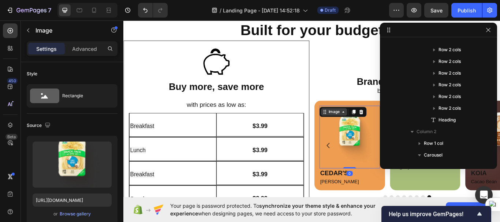
scroll to position [406, 0]
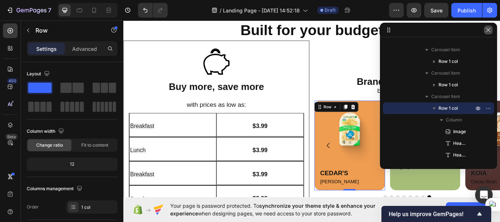
click at [490, 30] on icon "button" at bounding box center [488, 30] width 6 height 6
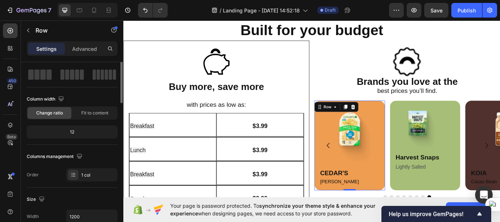
scroll to position [0, 0]
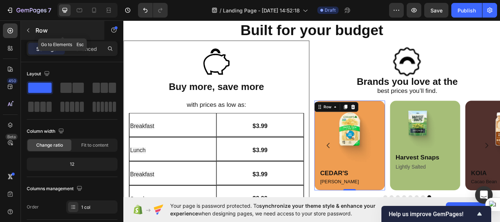
click at [26, 31] on icon "button" at bounding box center [28, 30] width 6 height 6
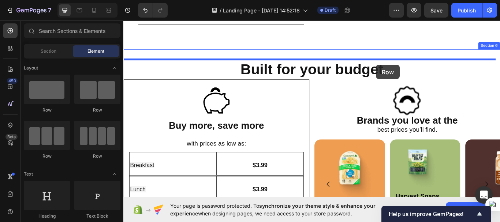
scroll to position [1056, 0]
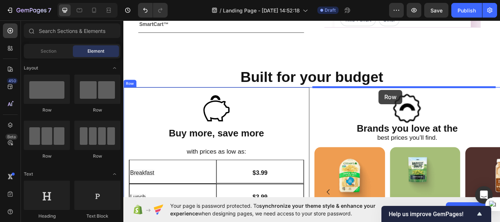
drag, startPoint x: 177, startPoint y: 114, endPoint x: 421, endPoint y: 102, distance: 243.5
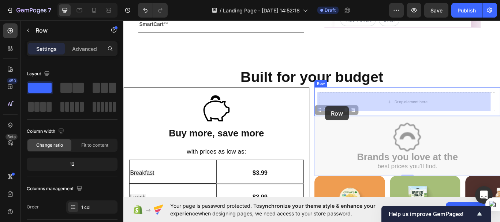
drag, startPoint x: 347, startPoint y: 162, endPoint x: 358, endPoint y: 121, distance: 42.6
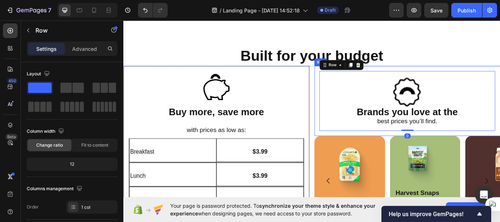
scroll to position [1104, 0]
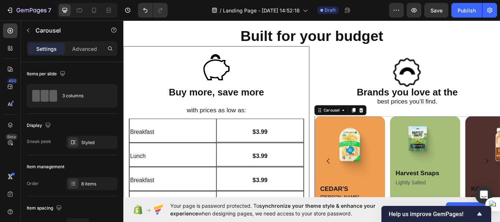
click at [427, 155] on div "Image ⁠⁠⁠⁠⁠⁠⁠ Harvest Snaps Heading Lightly Salted Text Block Row Image ⁠⁠⁠⁠⁠⁠⁠…" at bounding box center [454, 184] width 216 height 105
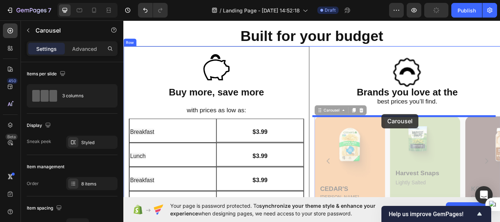
drag, startPoint x: 427, startPoint y: 155, endPoint x: 424, endPoint y: 130, distance: 25.8
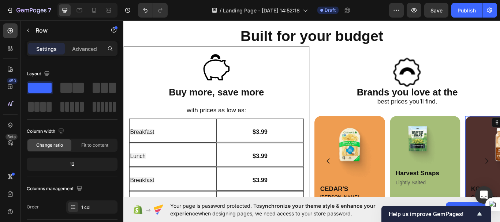
click at [499, 115] on div at bounding box center [499, 111] width 0 height 222
drag, startPoint x: 438, startPoint y: 112, endPoint x: 499, endPoint y: 115, distance: 61.5
click at [499, 115] on div at bounding box center [499, 111] width 0 height 222
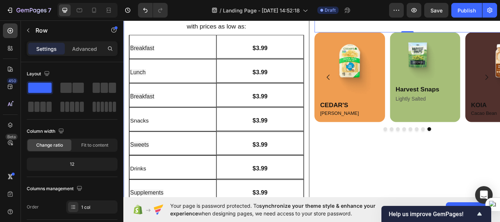
scroll to position [1213, 0]
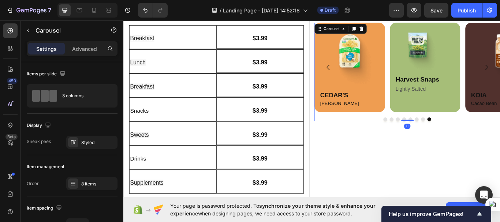
click at [426, 136] on button "Dot" at bounding box center [428, 136] width 4 height 4
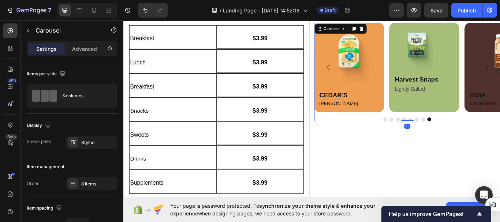
click at [426, 136] on button "Dot" at bounding box center [428, 136] width 4 height 4
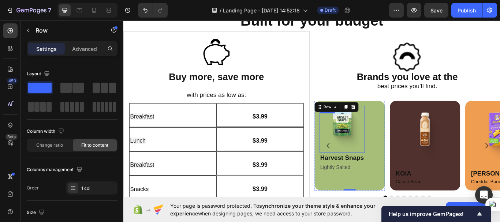
scroll to position [1110, 0]
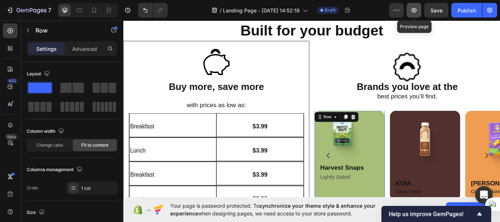
click at [411, 10] on icon "button" at bounding box center [413, 10] width 5 height 4
click at [416, 10] on icon "button" at bounding box center [413, 10] width 5 height 4
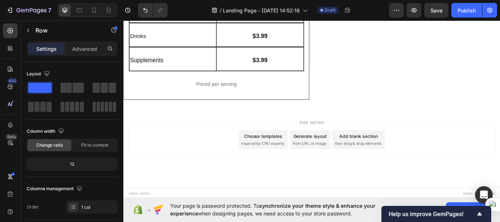
scroll to position [1357, 0]
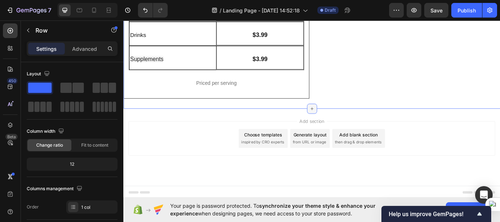
click at [341, 124] on icon at bounding box center [343, 124] width 6 height 6
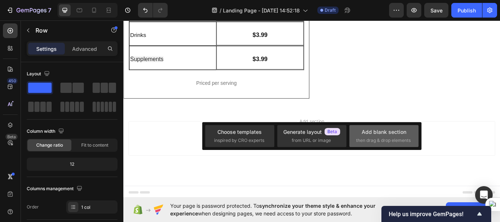
click at [378, 133] on div "Add blank section" at bounding box center [383, 132] width 45 height 8
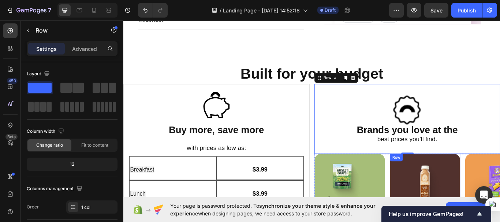
scroll to position [1059, 0]
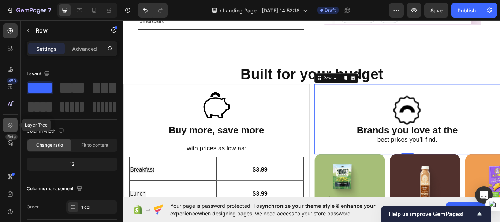
click at [11, 127] on icon at bounding box center [10, 124] width 7 height 7
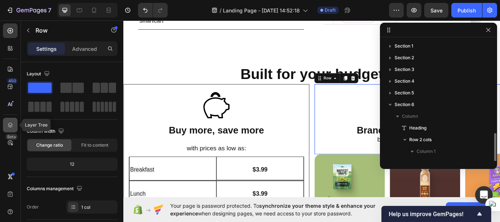
scroll to position [55, 0]
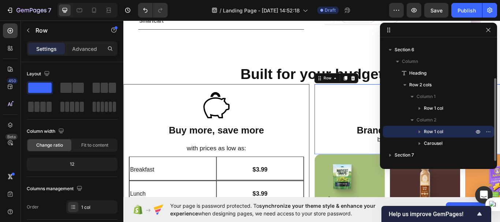
click at [433, 132] on span "Row 1 col" at bounding box center [432, 131] width 19 height 7
click at [421, 130] on icon "button" at bounding box center [418, 131] width 7 height 7
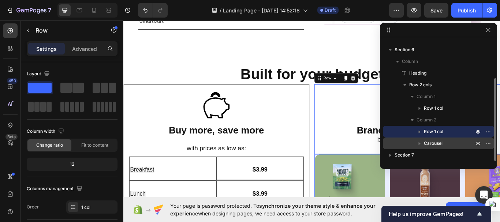
click at [436, 143] on span "Carousel" at bounding box center [432, 143] width 19 height 7
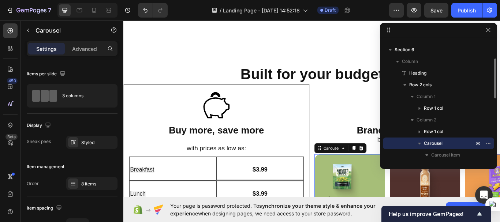
scroll to position [1192, 0]
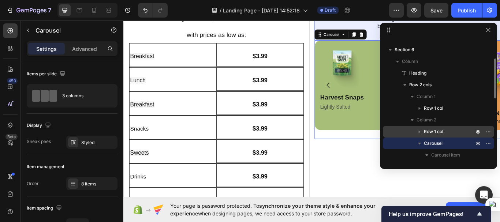
click at [428, 131] on span "Row 1 col" at bounding box center [432, 131] width 19 height 7
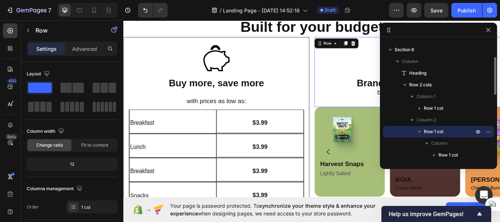
scroll to position [1110, 0]
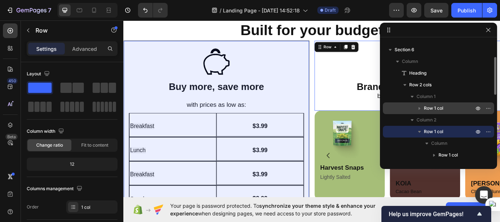
click at [433, 111] on span "Row 1 col" at bounding box center [432, 108] width 19 height 7
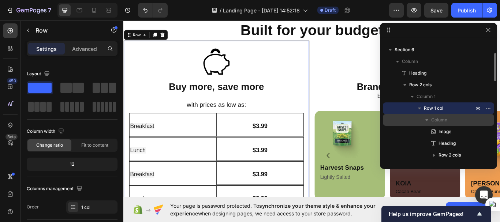
click at [433, 117] on span "Column" at bounding box center [439, 119] width 16 height 7
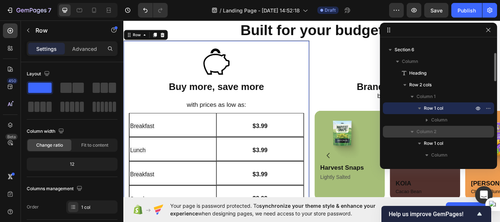
click at [428, 129] on span "Column 2" at bounding box center [426, 131] width 20 height 7
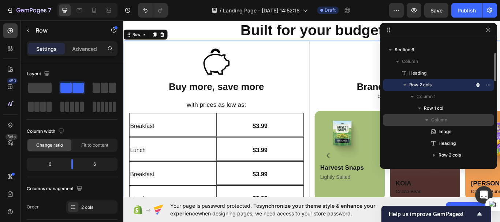
click at [428, 123] on icon "button" at bounding box center [426, 119] width 7 height 7
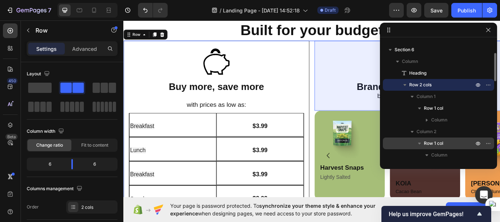
click at [428, 140] on span "Row 1 col" at bounding box center [432, 143] width 19 height 7
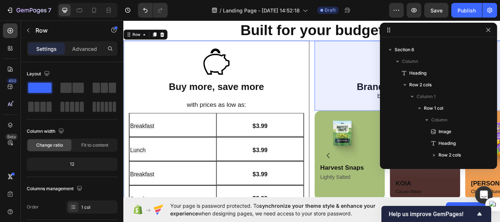
scroll to position [221, 0]
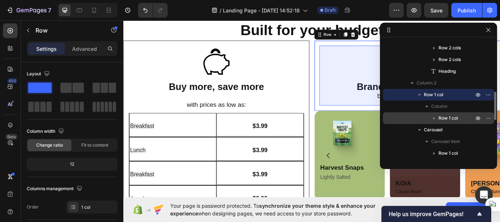
click at [438, 120] on span "Row 1 col" at bounding box center [447, 117] width 19 height 7
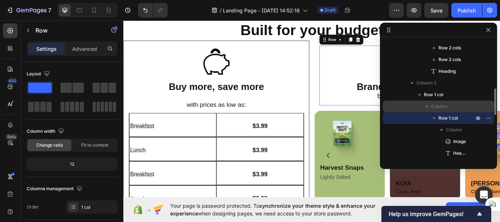
click at [428, 107] on icon "button" at bounding box center [426, 106] width 7 height 7
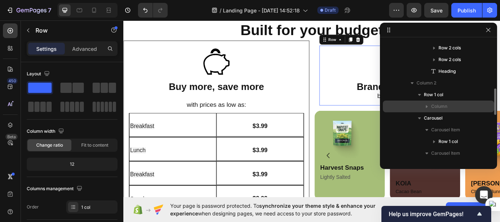
click at [428, 107] on icon "button" at bounding box center [426, 106] width 7 height 7
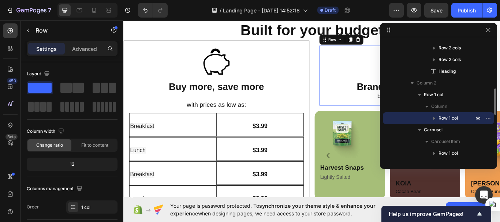
click at [446, 119] on span "Row 1 col" at bounding box center [447, 117] width 19 height 7
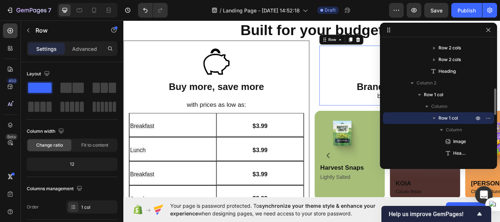
click at [446, 119] on span "Row 1 col" at bounding box center [447, 117] width 19 height 7
click at [434, 119] on icon "button" at bounding box center [433, 117] width 7 height 7
click at [447, 119] on span "Row 1 col" at bounding box center [447, 117] width 19 height 7
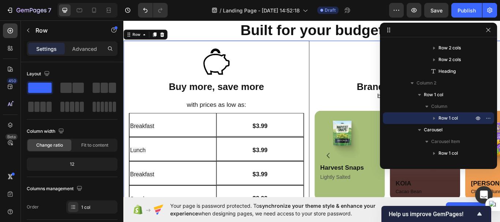
scroll to position [45, 0]
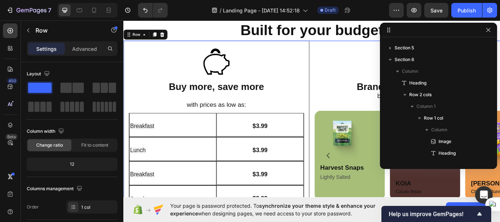
click at [342, 125] on div "Image ⁠⁠⁠⁠⁠⁠⁠ Buy more, save more with prices as low as: Heading Breakfast Head…" at bounding box center [342, 201] width 439 height 314
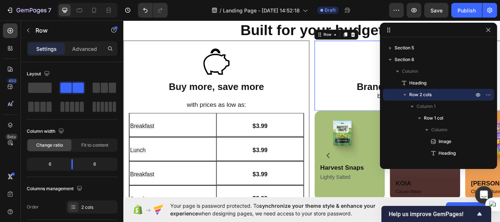
scroll to position [221, 0]
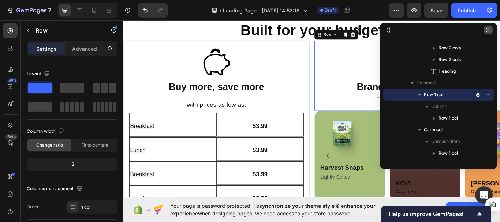
click at [489, 32] on icon "button" at bounding box center [488, 30] width 6 height 6
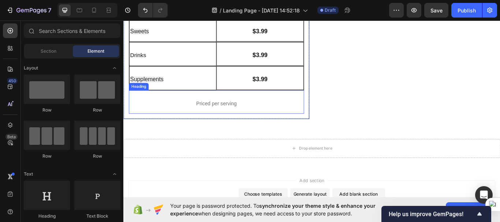
scroll to position [1358, 0]
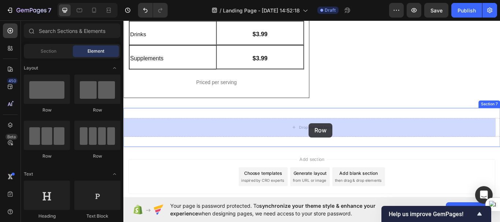
drag, startPoint x: 177, startPoint y: 108, endPoint x: 339, endPoint y: 140, distance: 165.3
